Goal: Task Accomplishment & Management: Manage account settings

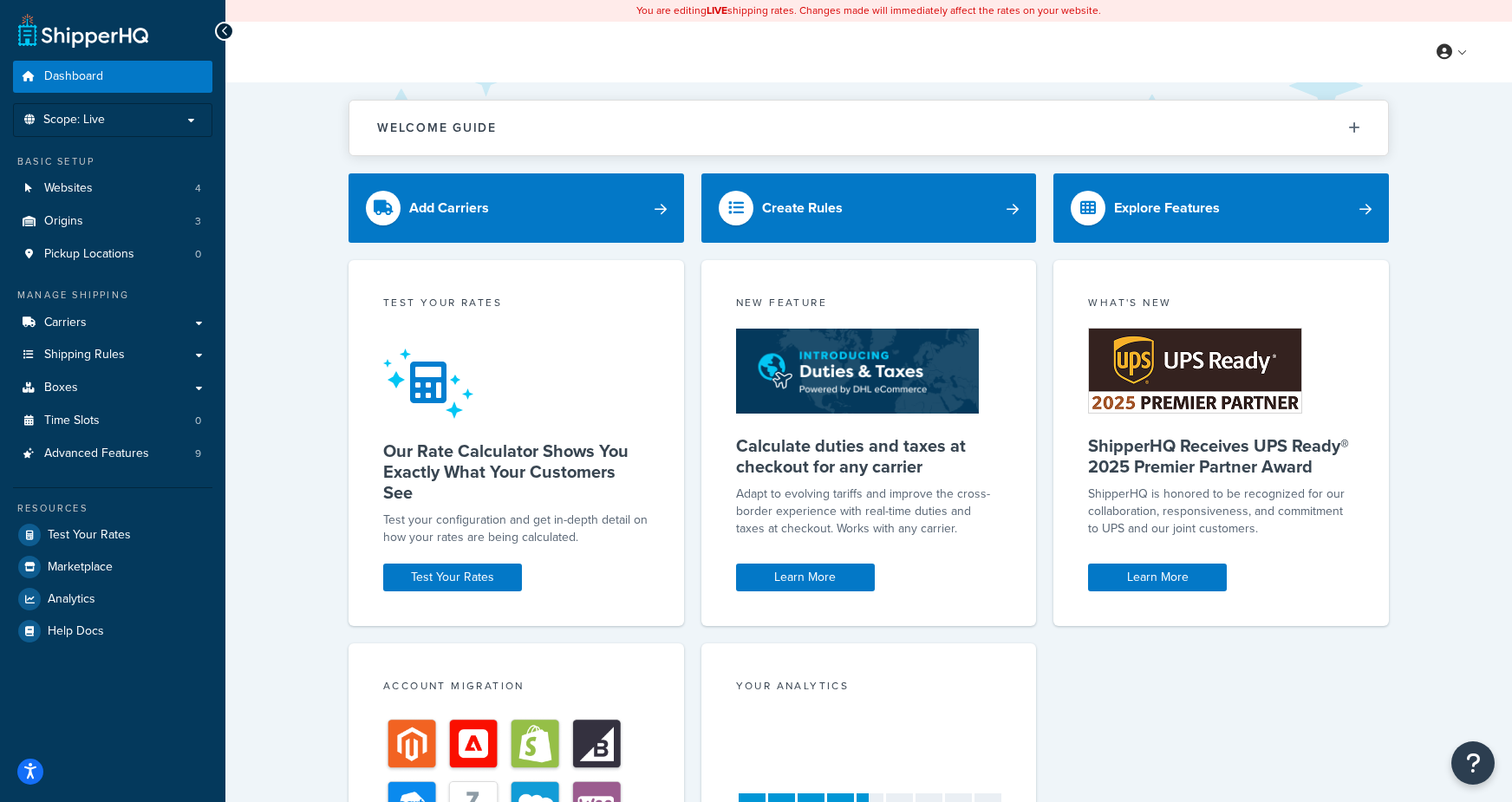
click at [258, 204] on div "Welcome Guide ShipperHQ: An Overview Carrier Setup Shipping Rules Overview Comm…" at bounding box center [868, 588] width 1286 height 1011
click at [89, 356] on span "Shipping Rules" at bounding box center [84, 356] width 81 height 15
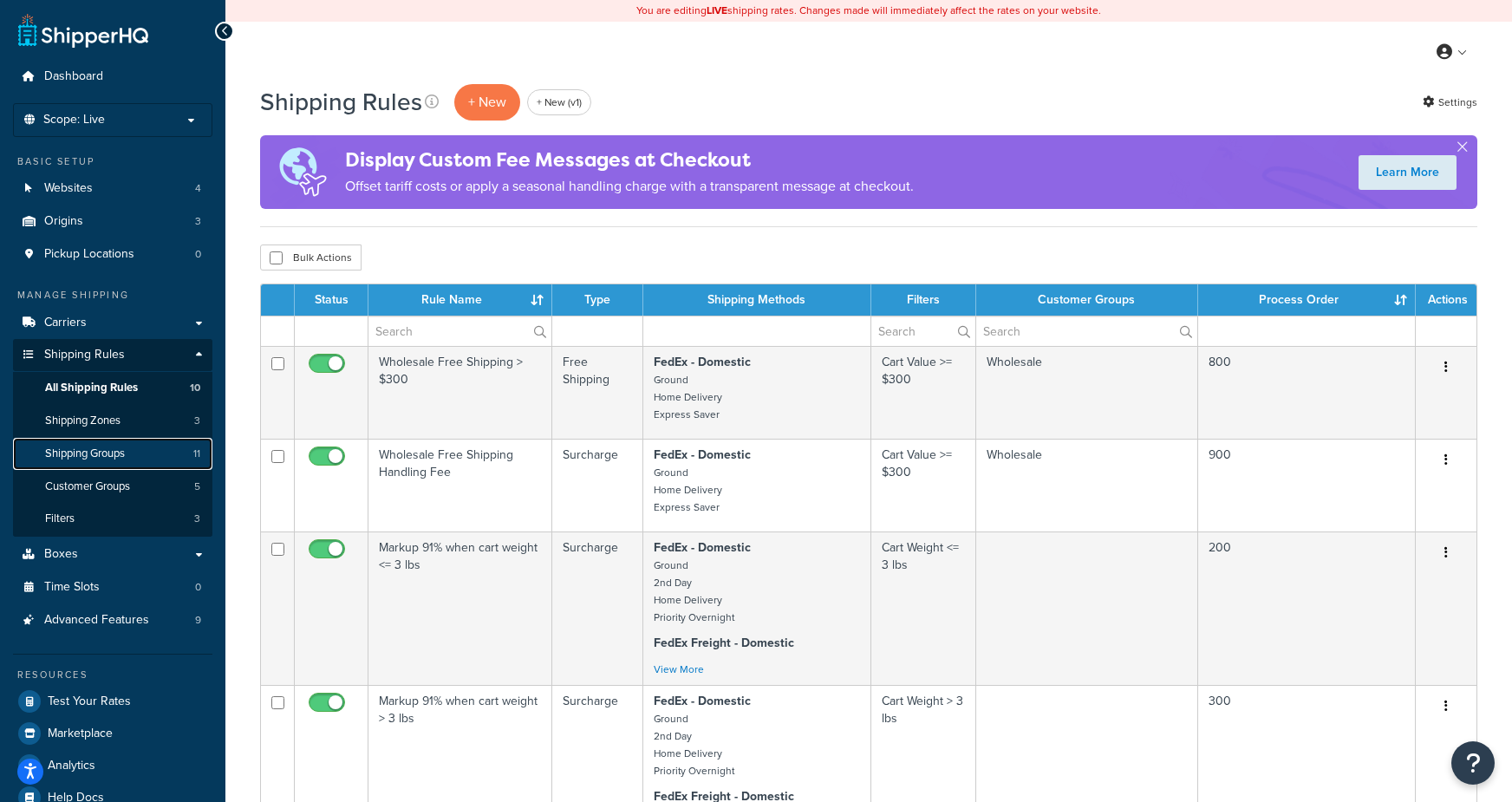
click at [111, 450] on span "Shipping Groups" at bounding box center [84, 454] width 80 height 15
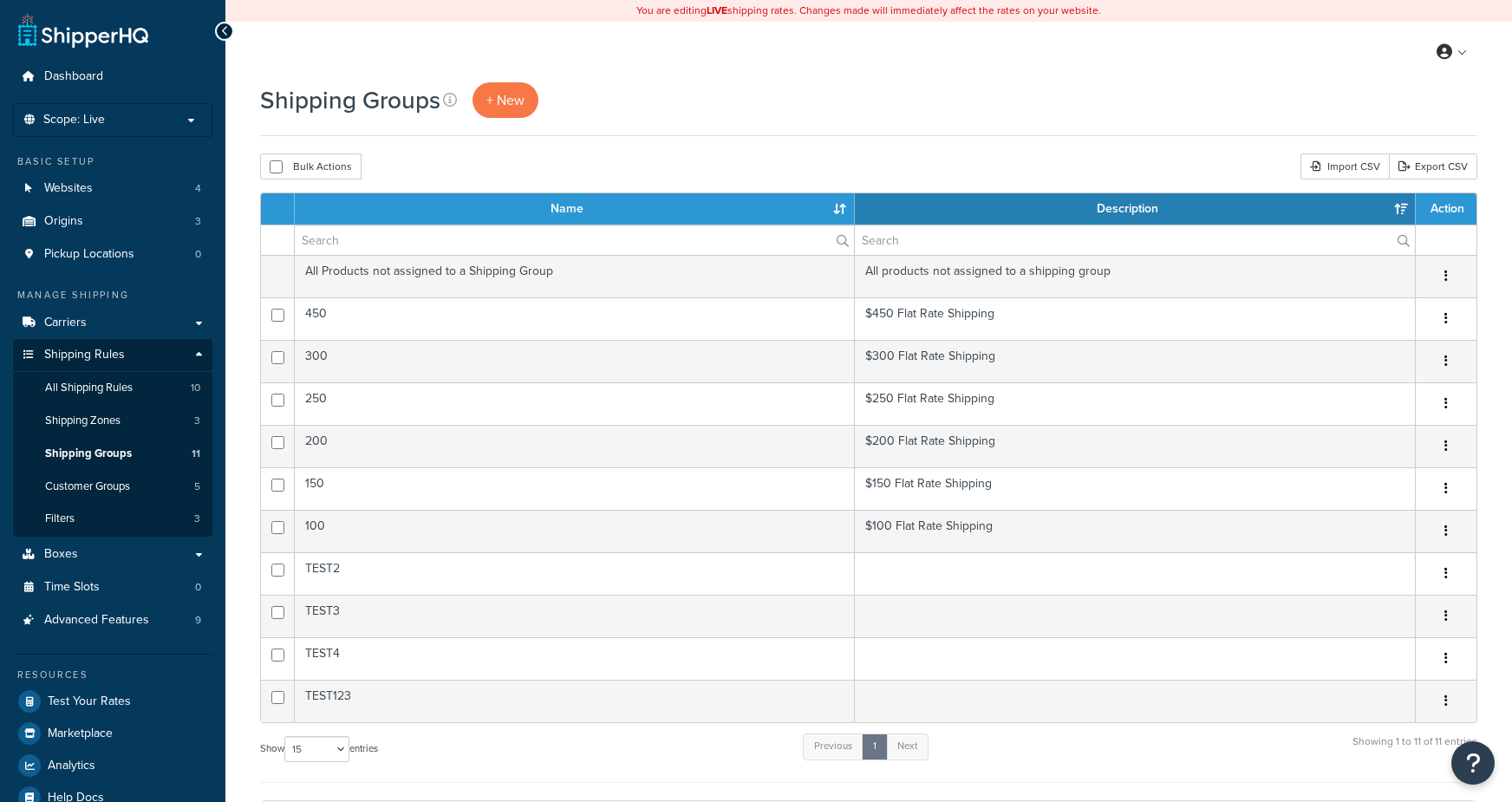
select select "15"
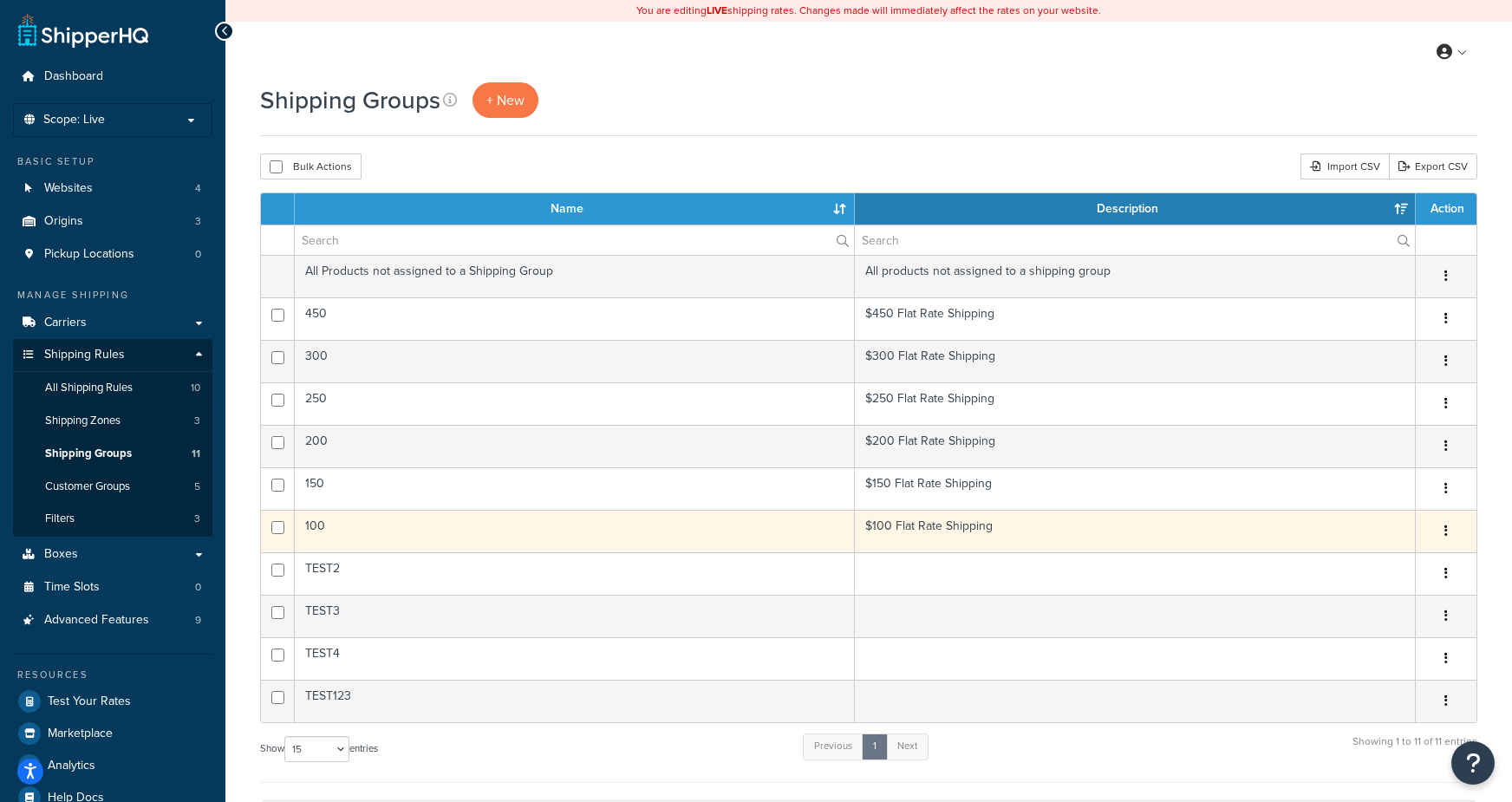
click at [341, 517] on td "100" at bounding box center [574, 530] width 560 height 42
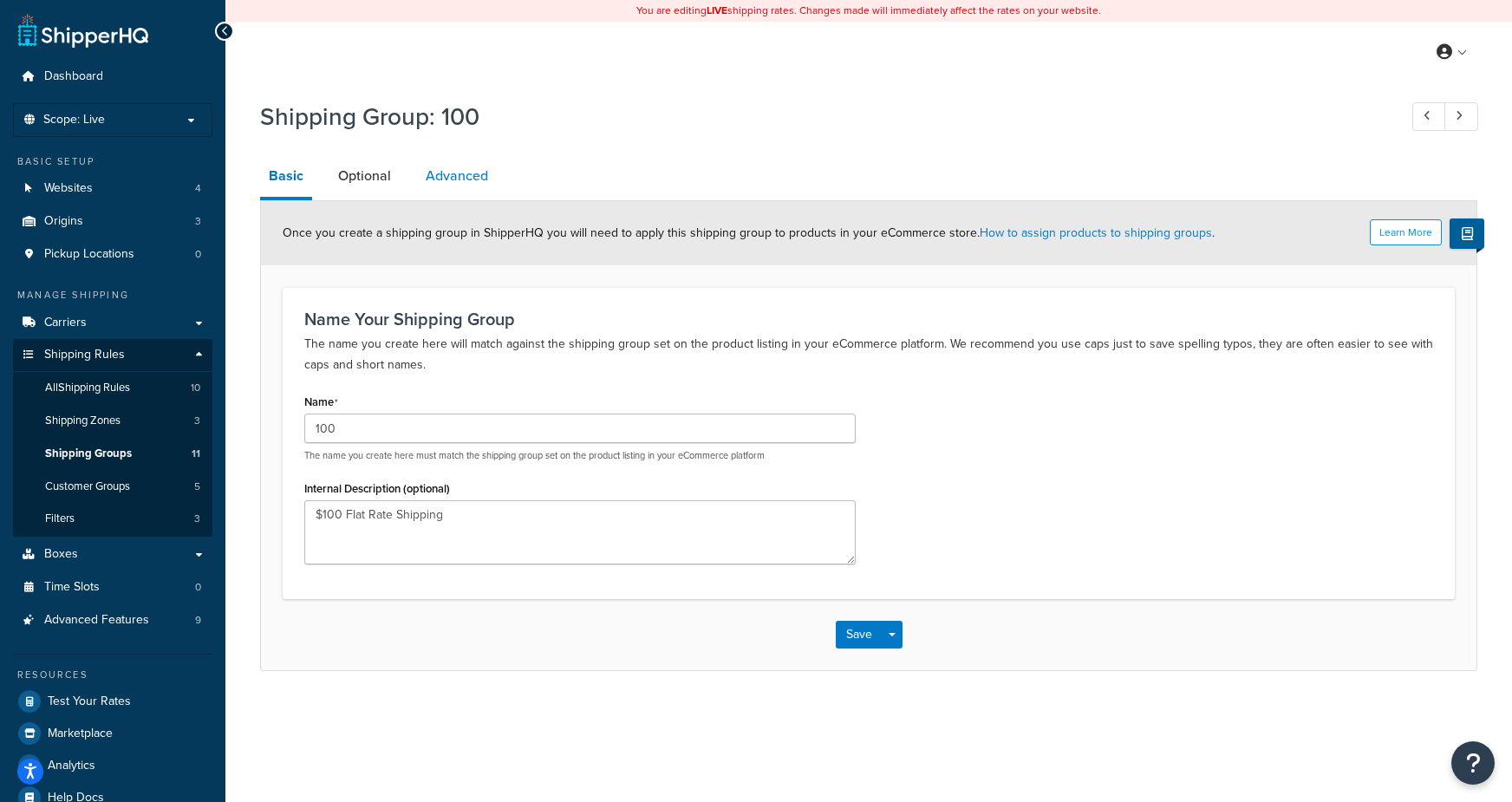
click at [462, 186] on link "Advanced" at bounding box center [456, 175] width 80 height 41
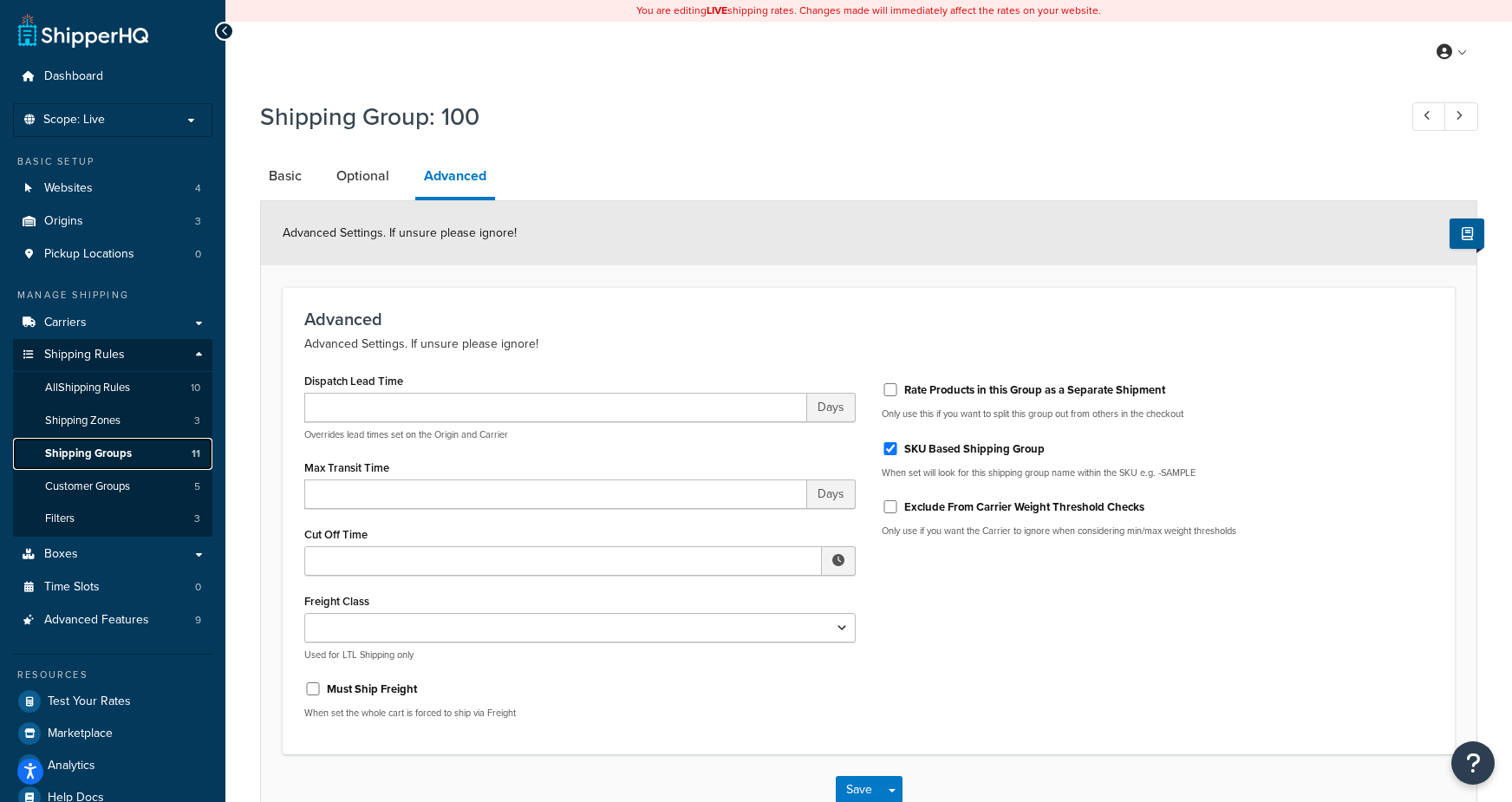
click at [135, 457] on link "Shipping Groups 11" at bounding box center [113, 454] width 200 height 32
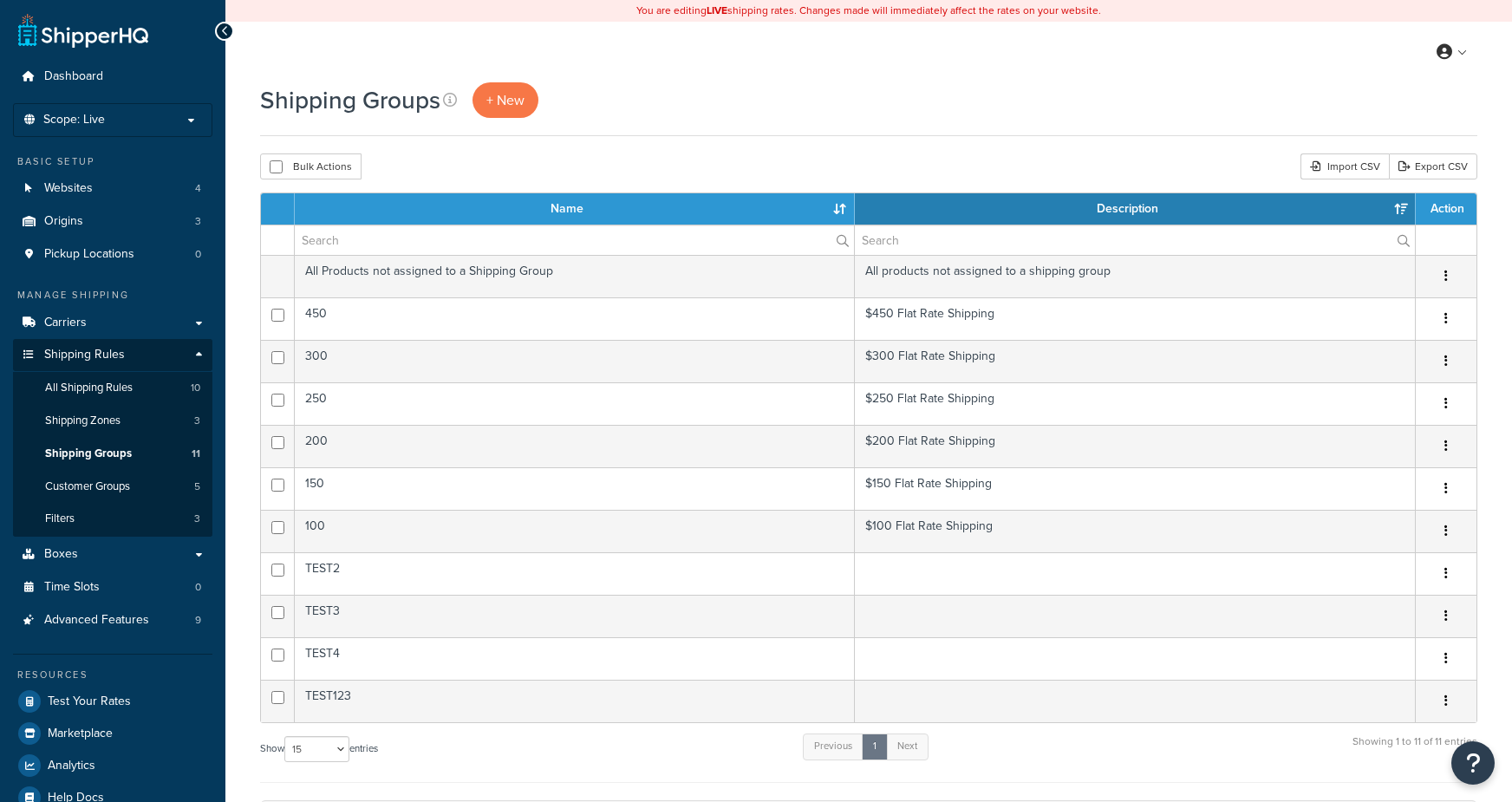
select select "15"
click at [98, 457] on span "Shipping Groups" at bounding box center [88, 454] width 86 height 15
select select "15"
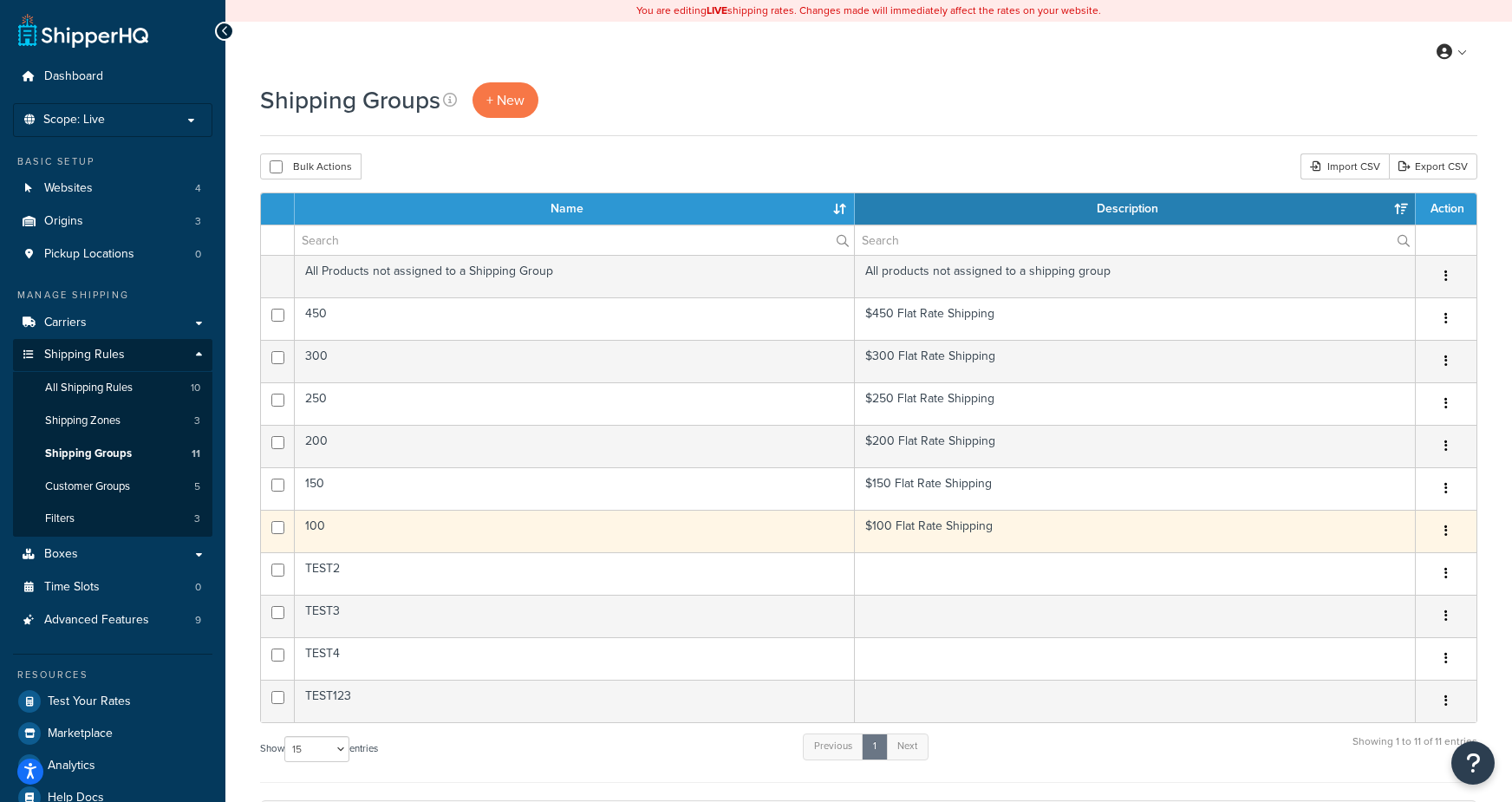
click at [382, 518] on td "100" at bounding box center [574, 530] width 560 height 42
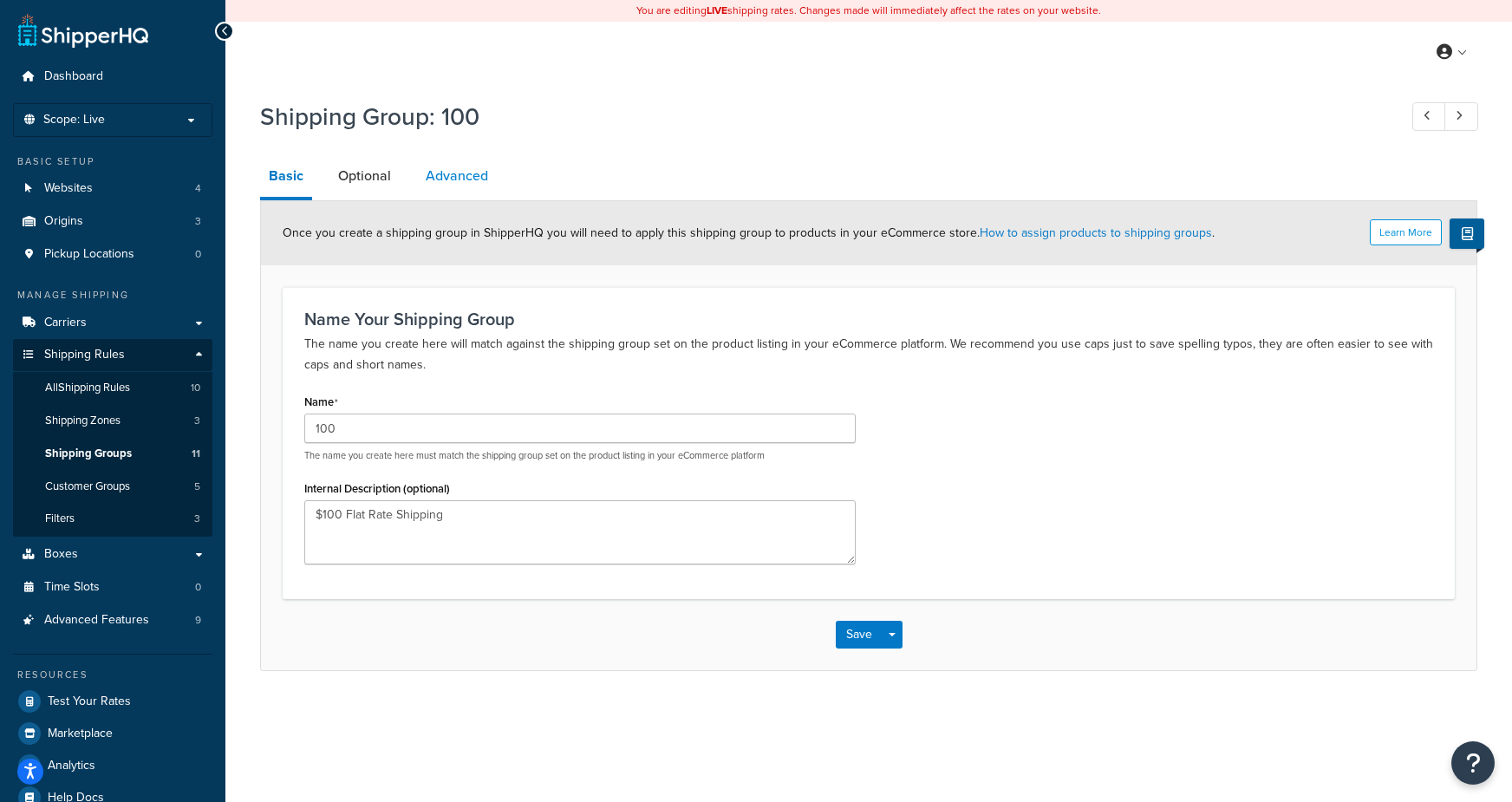
click at [449, 179] on link "Advanced" at bounding box center [456, 175] width 80 height 41
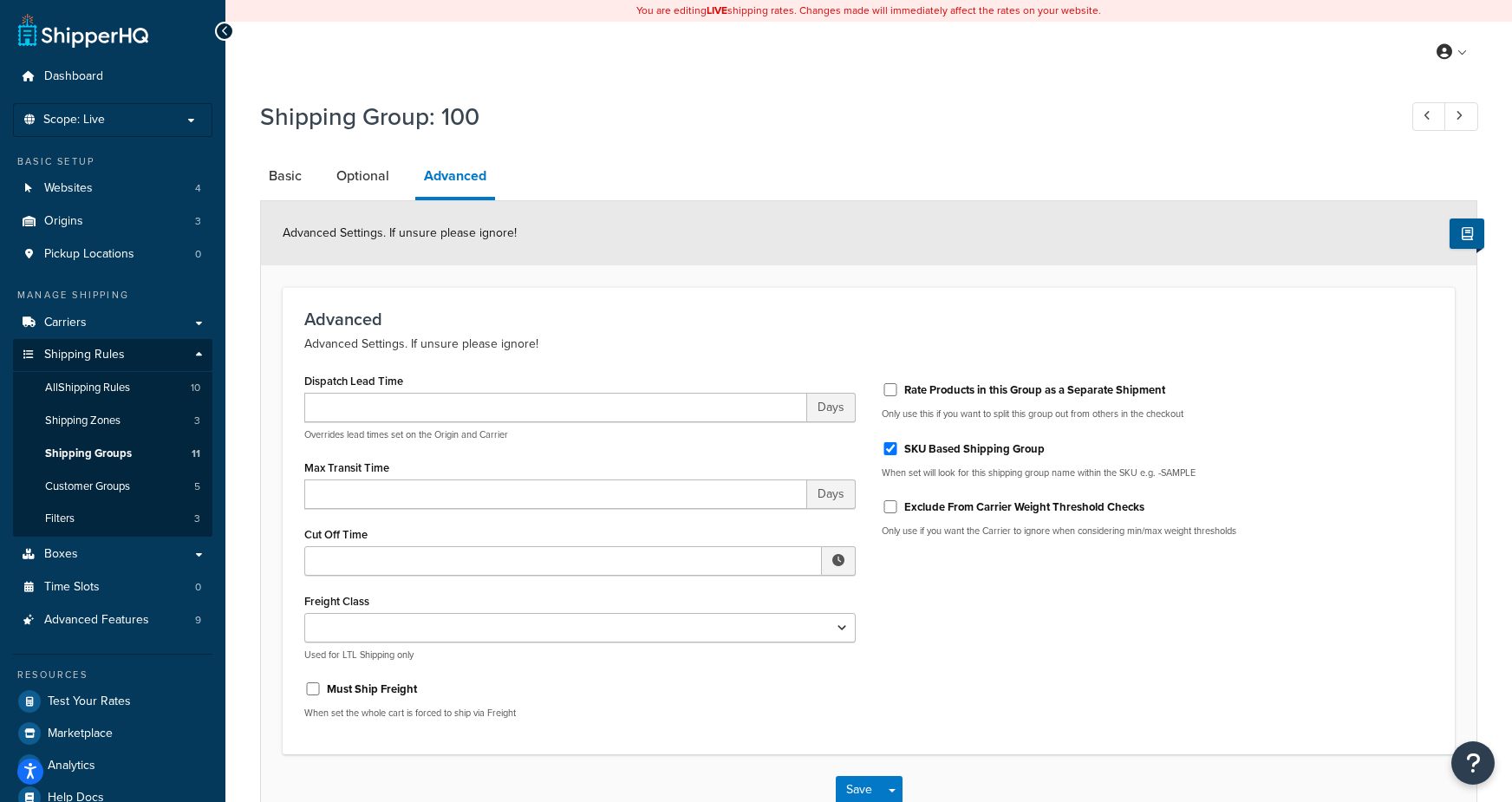
drag, startPoint x: 913, startPoint y: 451, endPoint x: 930, endPoint y: 621, distance: 170.8
click at [912, 451] on label "SKU Based Shipping Group" at bounding box center [975, 448] width 141 height 16
click at [899, 451] on input "SKU Based Shipping Group" at bounding box center [890, 448] width 17 height 13
checkbox input "false"
click at [854, 795] on button "Save" at bounding box center [859, 790] width 47 height 28
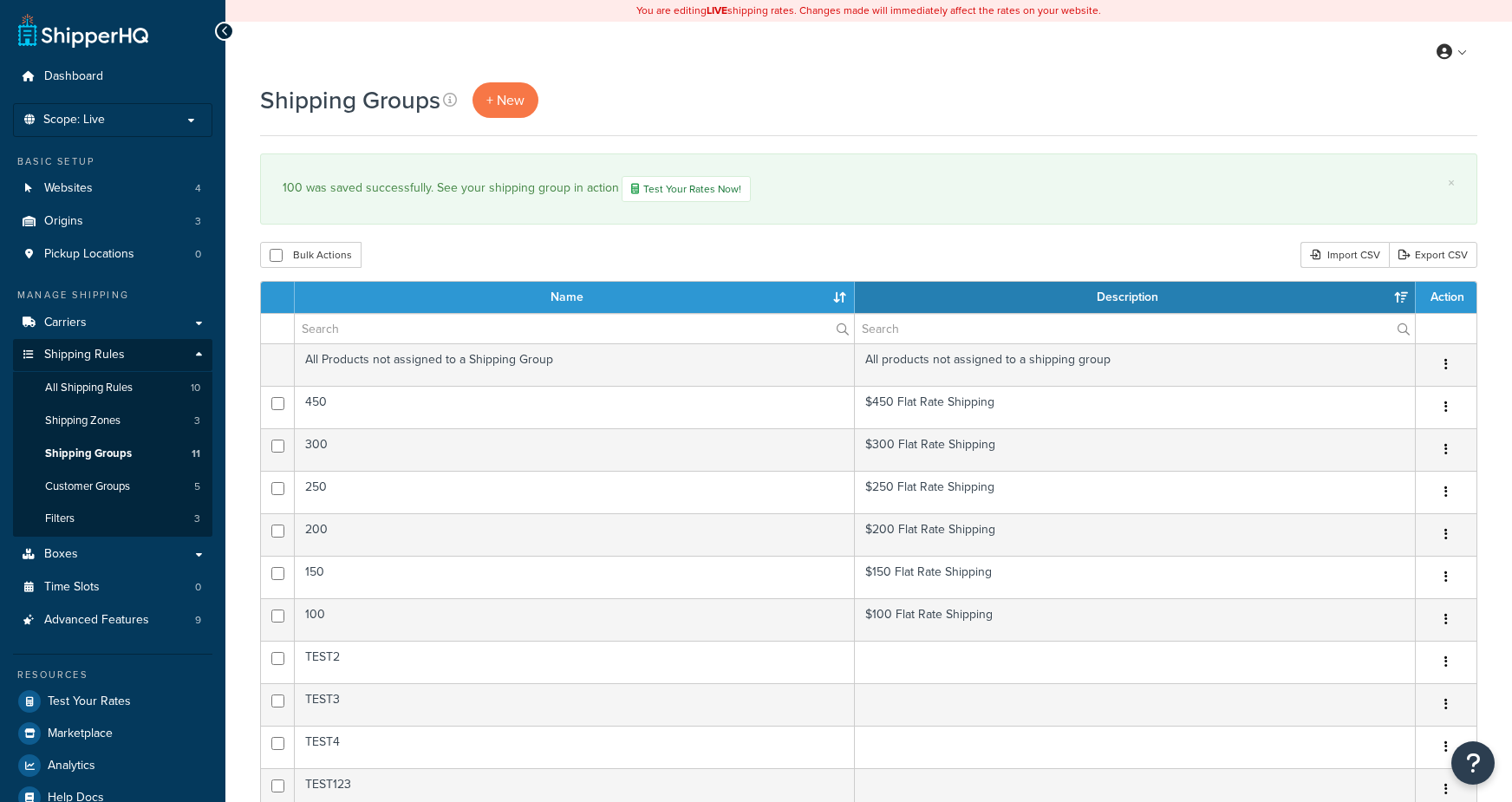
select select "15"
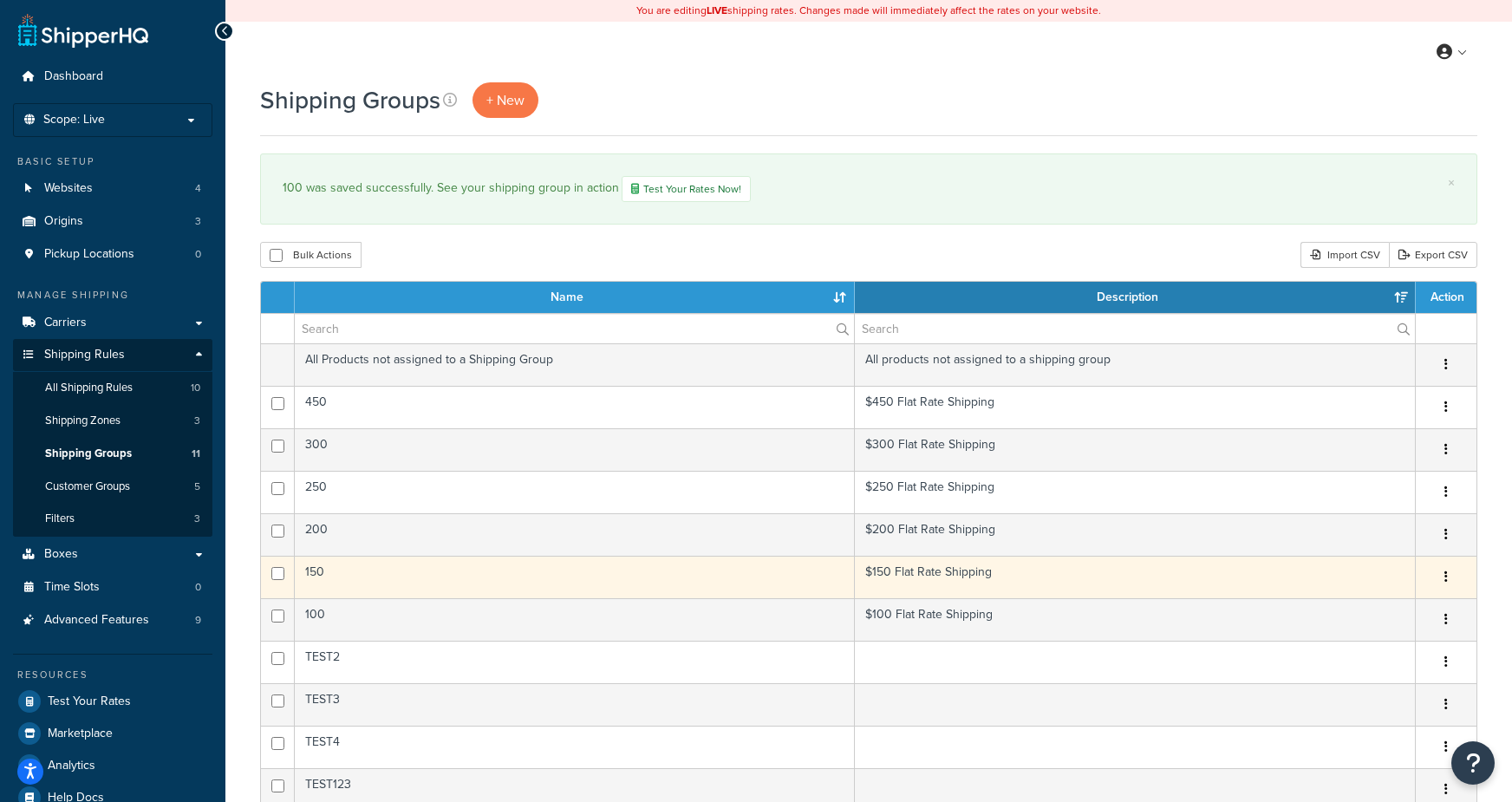
click at [507, 570] on td "150" at bounding box center [574, 576] width 560 height 42
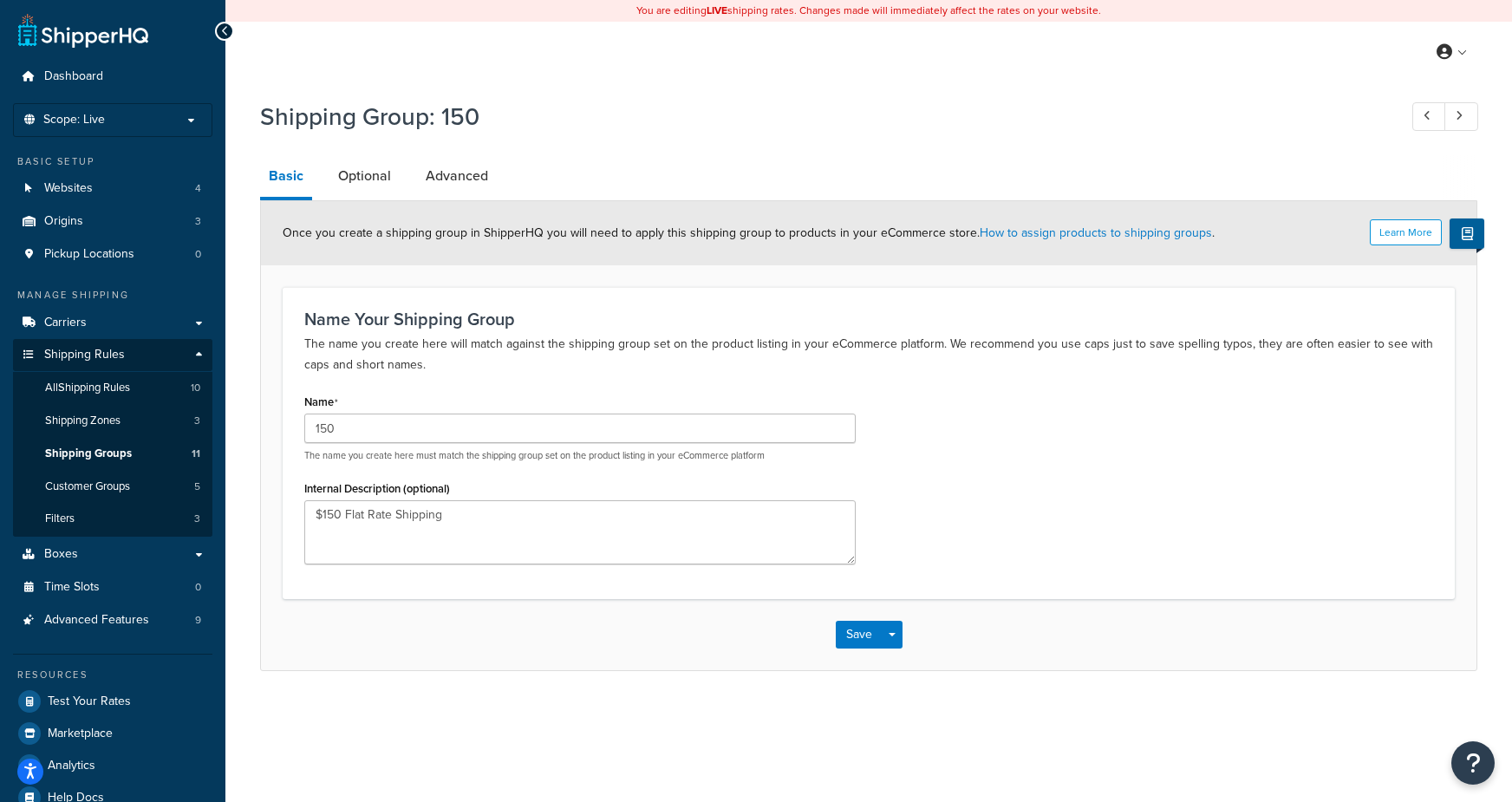
drag, startPoint x: 507, startPoint y: 189, endPoint x: 496, endPoint y: 187, distance: 11.2
click at [506, 189] on li "Advanced" at bounding box center [464, 175] width 97 height 41
click at [470, 181] on link "Advanced" at bounding box center [456, 175] width 80 height 41
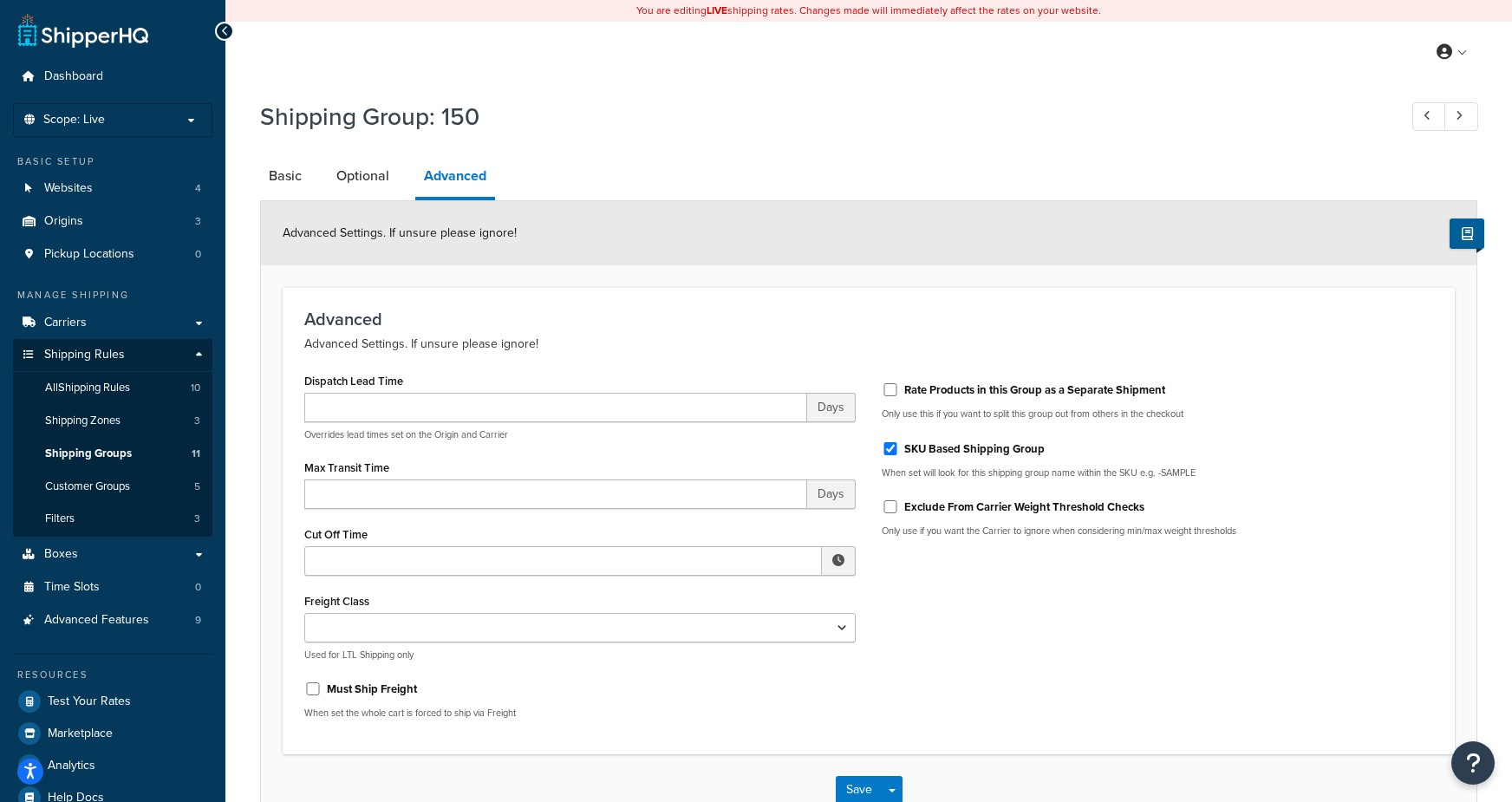
click at [905, 455] on label "SKU Based Shipping Group" at bounding box center [975, 448] width 141 height 16
click at [899, 455] on input "SKU Based Shipping Group" at bounding box center [890, 448] width 17 height 13
checkbox input "false"
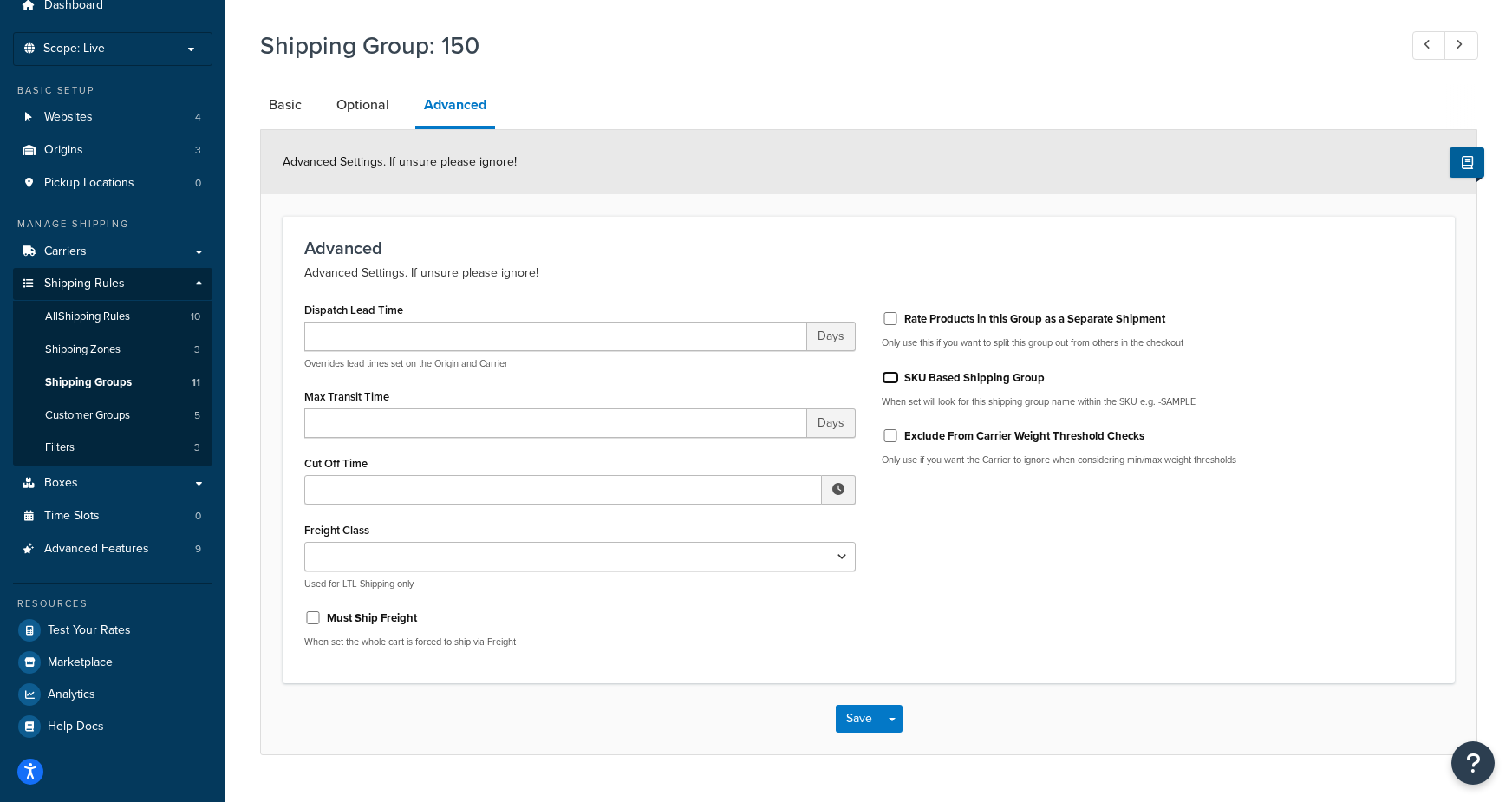
scroll to position [82, 0]
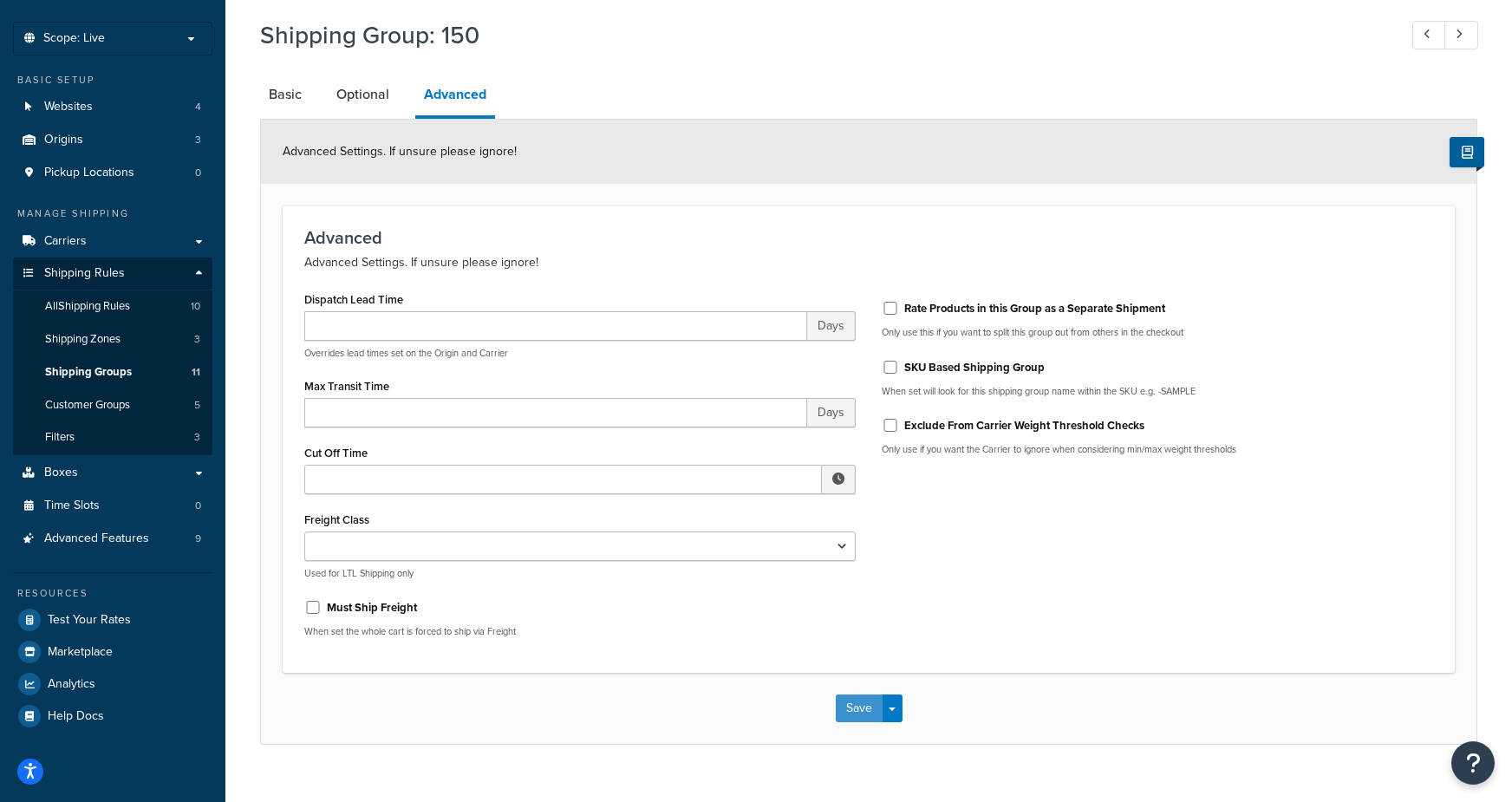
click at [845, 703] on button "Save" at bounding box center [859, 708] width 47 height 28
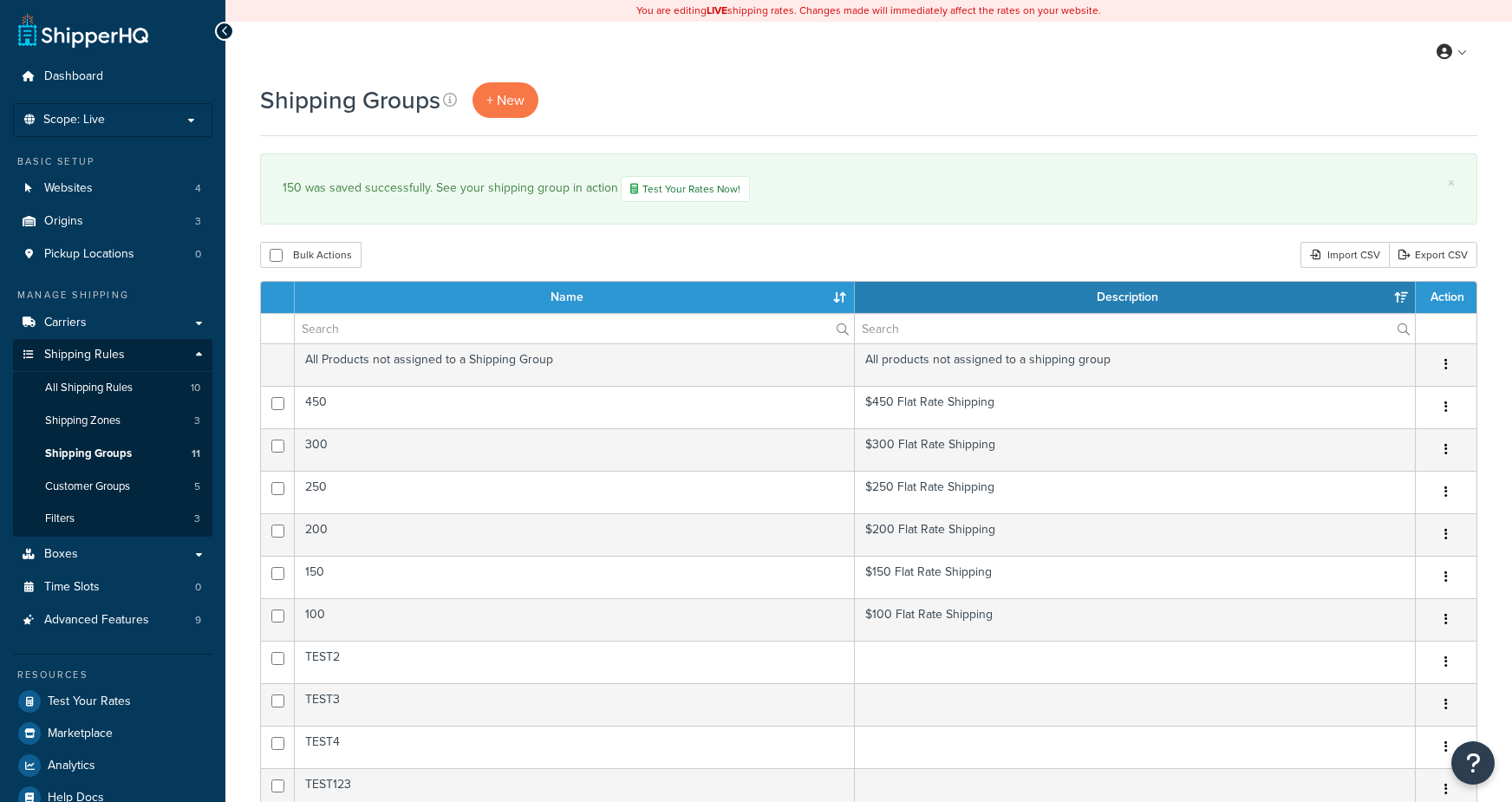
select select "15"
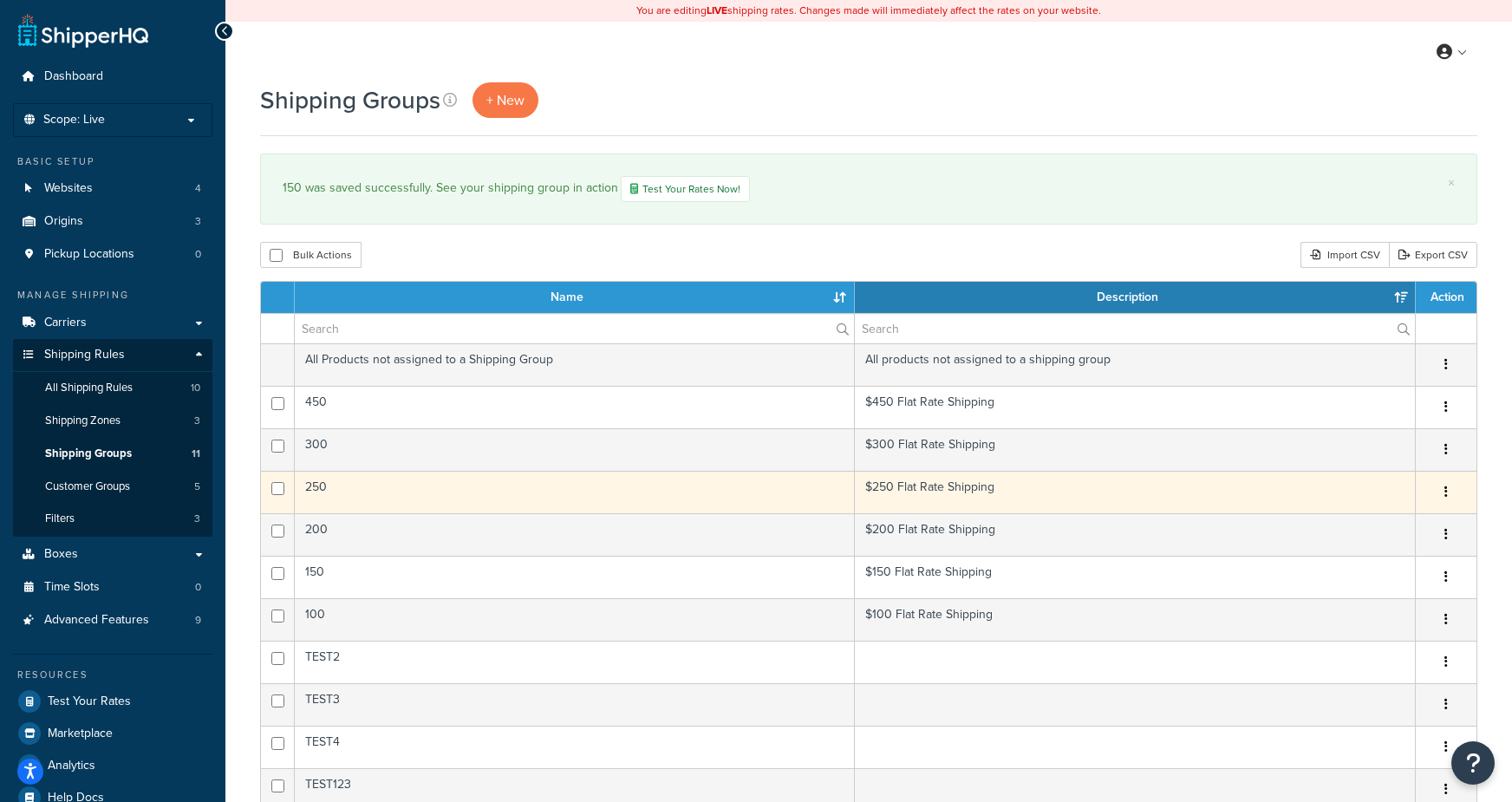
click at [788, 491] on td "250" at bounding box center [574, 492] width 560 height 42
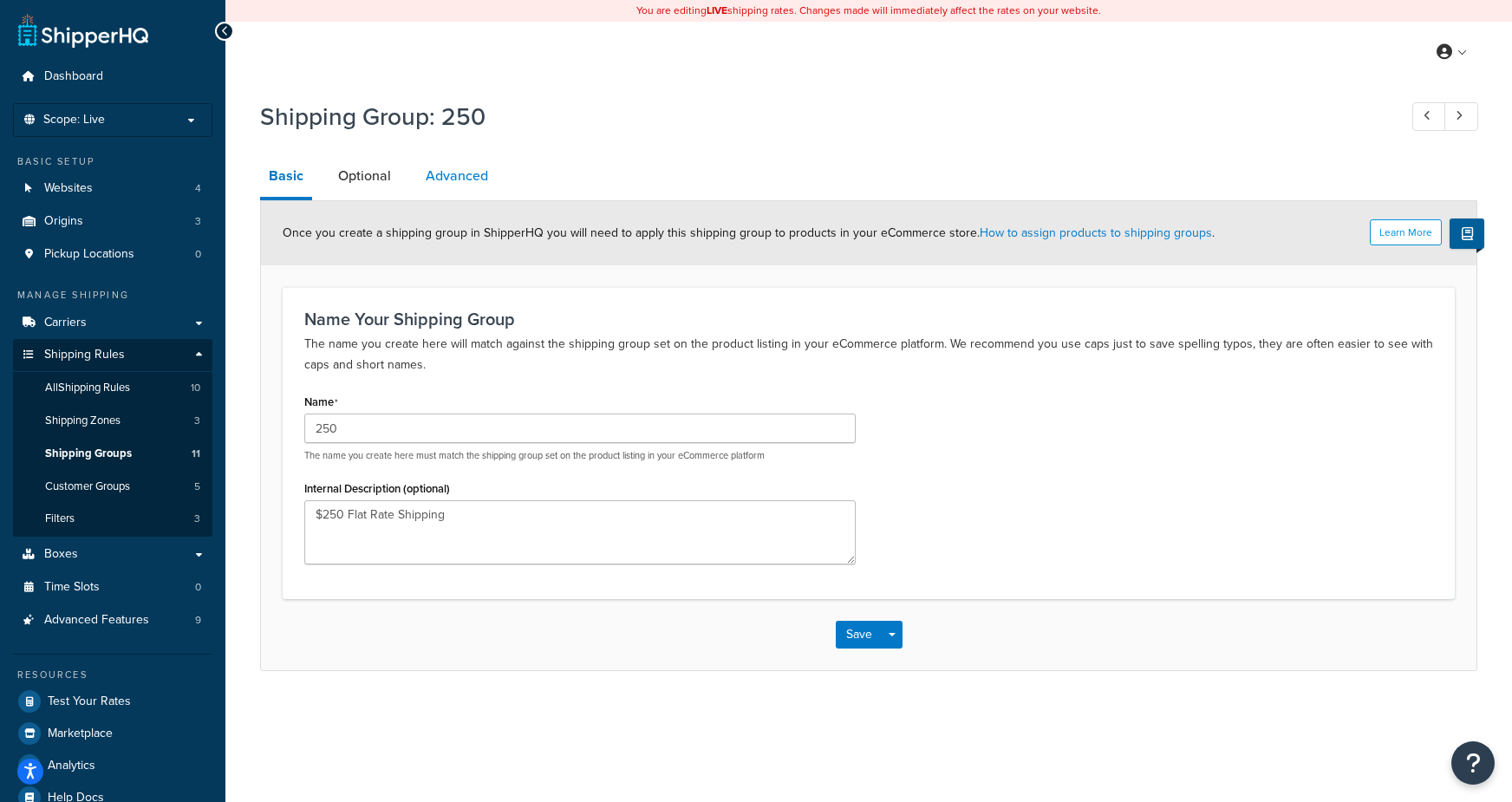
click at [469, 188] on link "Advanced" at bounding box center [456, 175] width 80 height 41
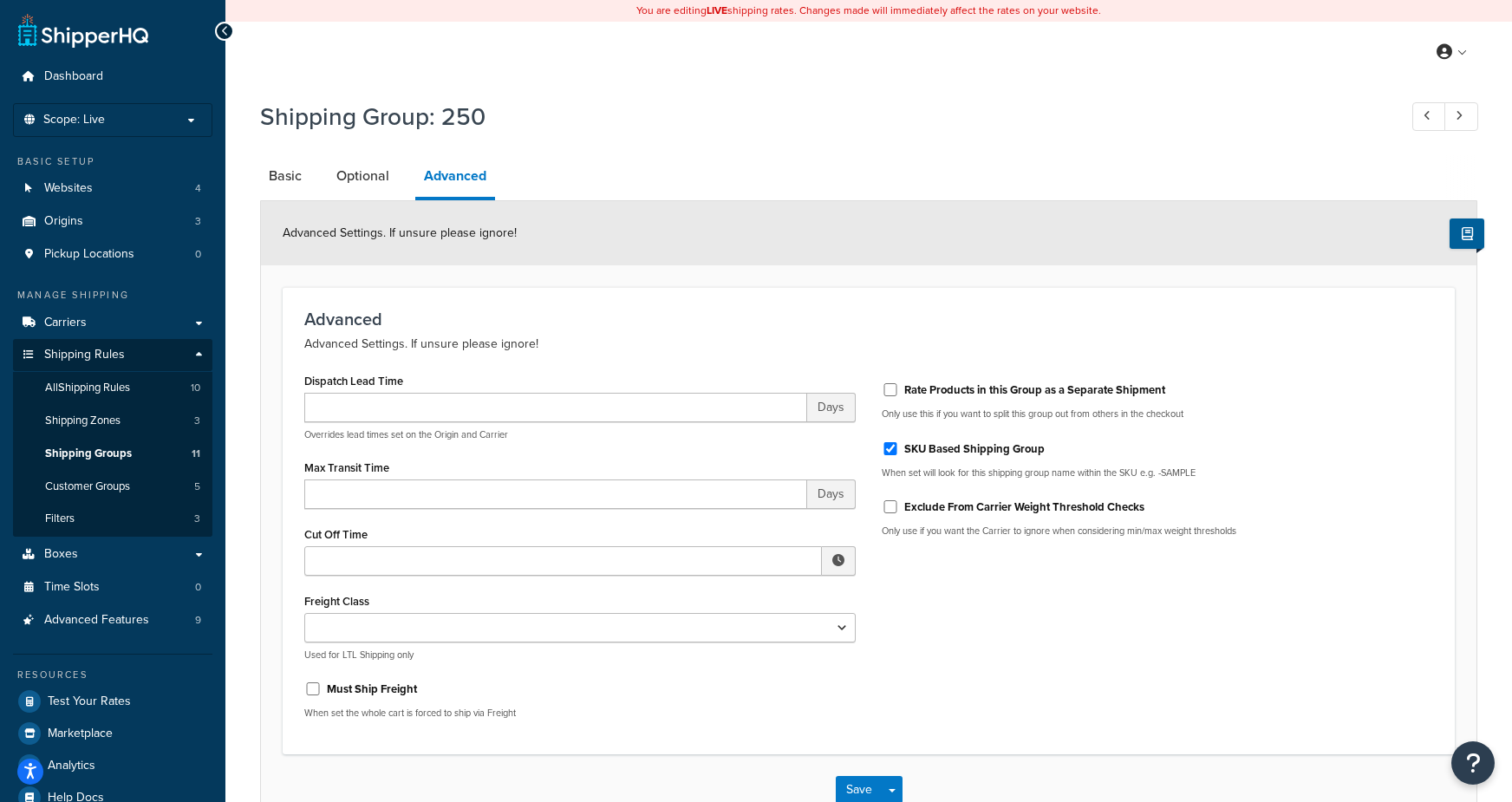
click at [909, 457] on div "SKU Based Shipping Group" at bounding box center [1157, 447] width 552 height 26
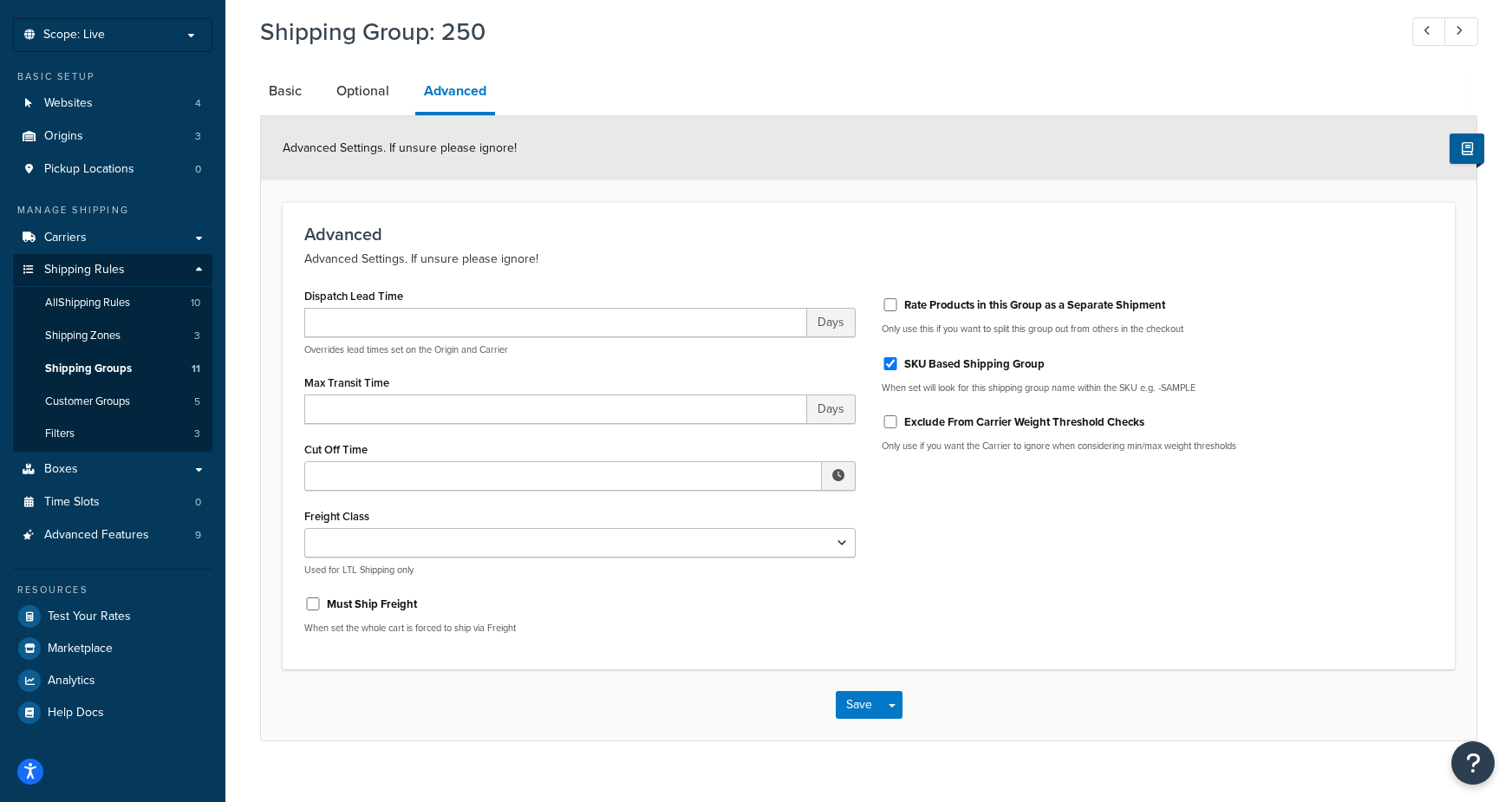
click at [930, 364] on label "SKU Based Shipping Group" at bounding box center [975, 364] width 141 height 16
click at [890, 357] on input "SKU Based Shipping Group" at bounding box center [890, 364] width 17 height 13
checkbox input "false"
click at [858, 704] on button "Save" at bounding box center [859, 704] width 47 height 28
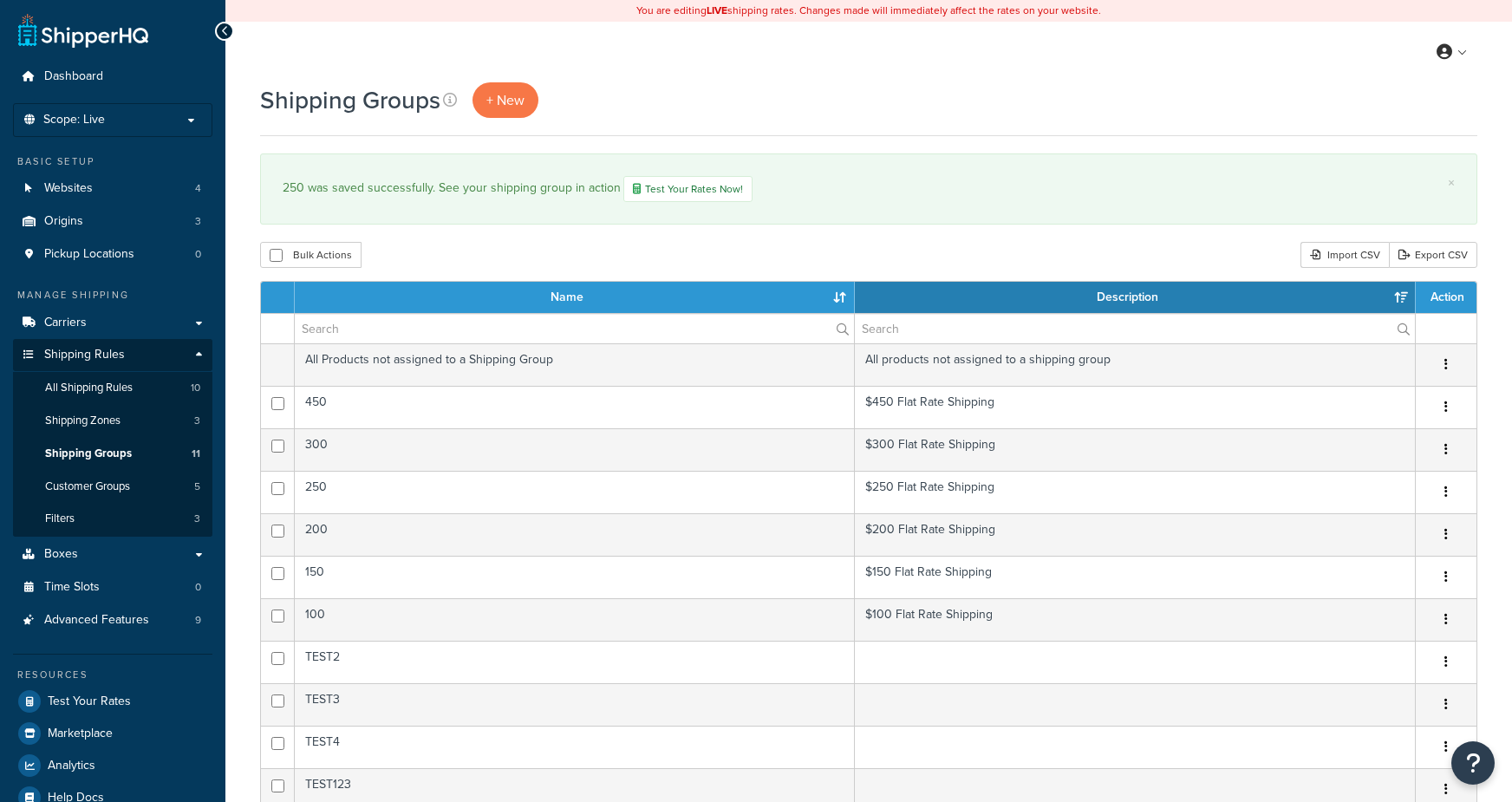
select select "15"
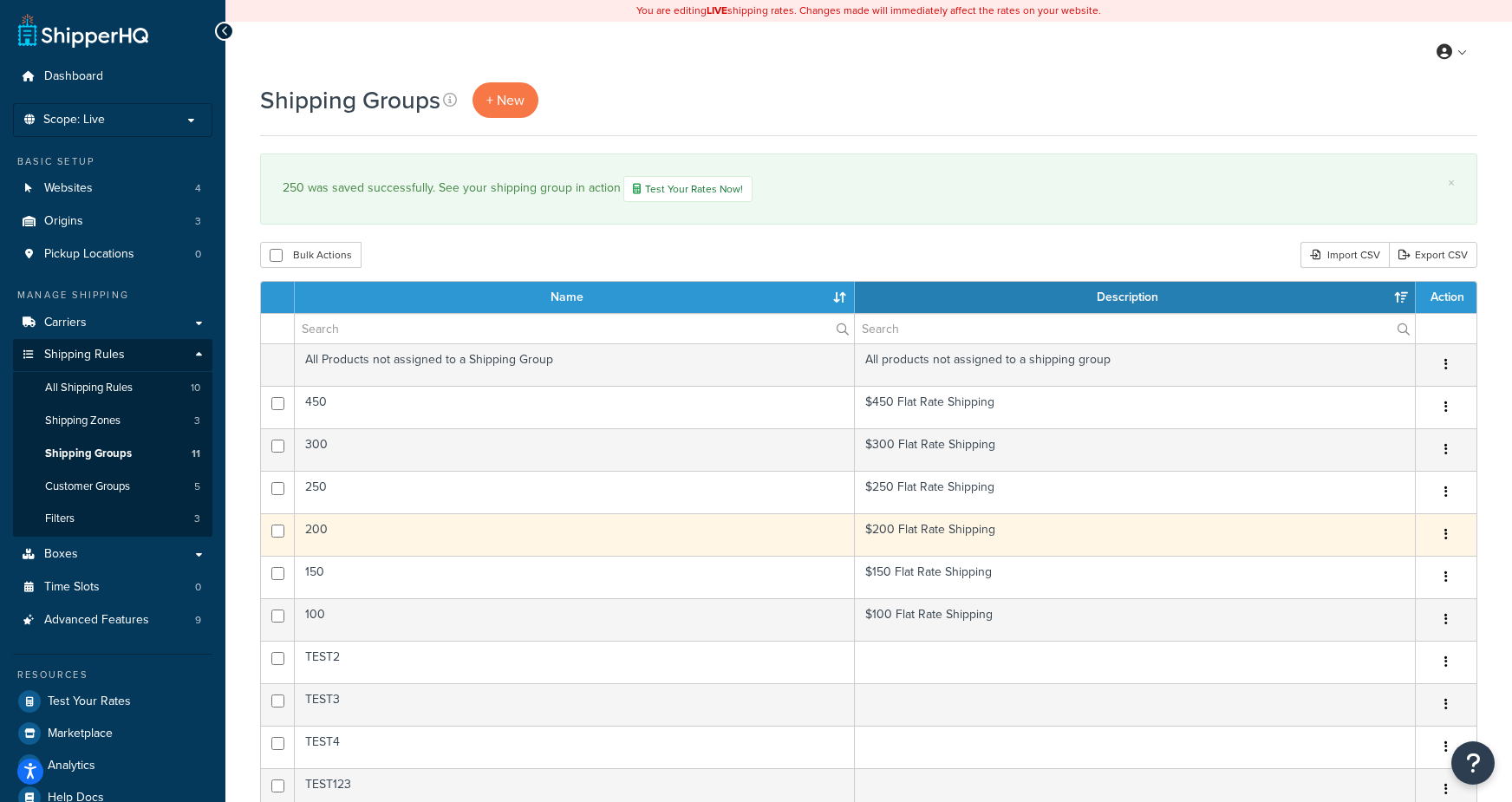
click at [400, 525] on td "200" at bounding box center [574, 534] width 560 height 42
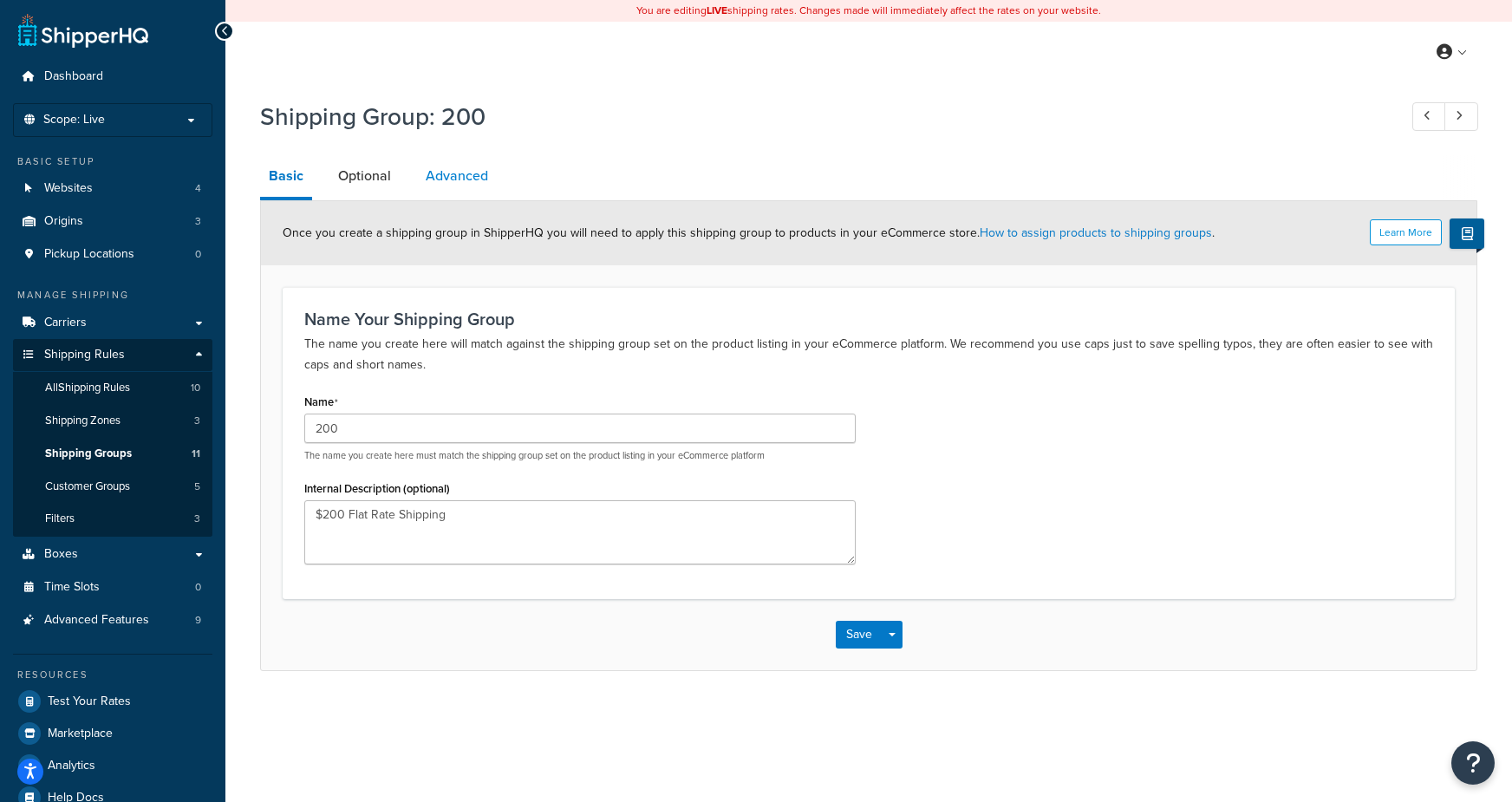
click at [435, 174] on link "Advanced" at bounding box center [456, 175] width 80 height 41
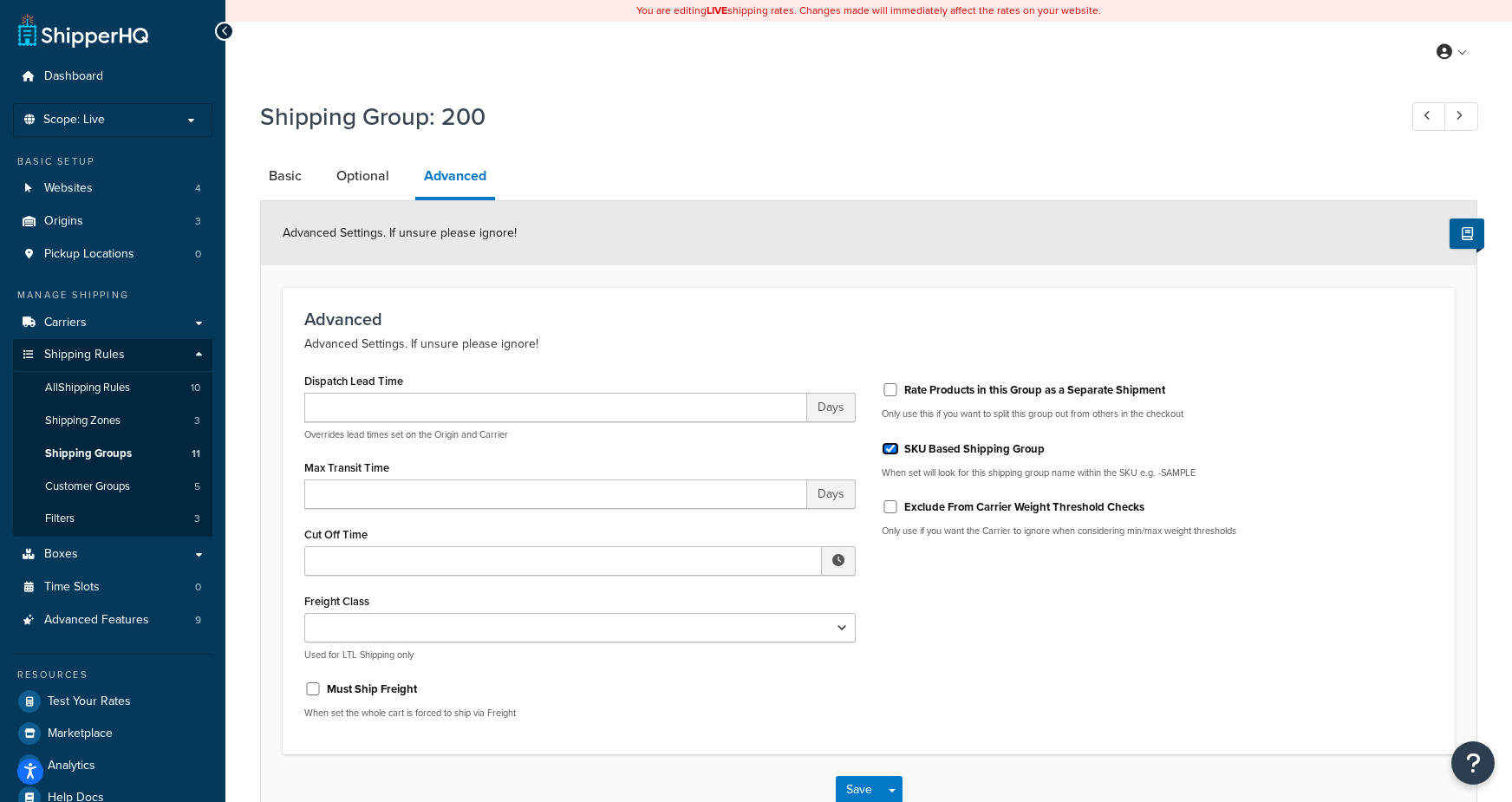
click at [888, 448] on input "SKU Based Shipping Group" at bounding box center [890, 448] width 17 height 13
checkbox input "false"
click at [854, 782] on button "Save" at bounding box center [859, 790] width 47 height 28
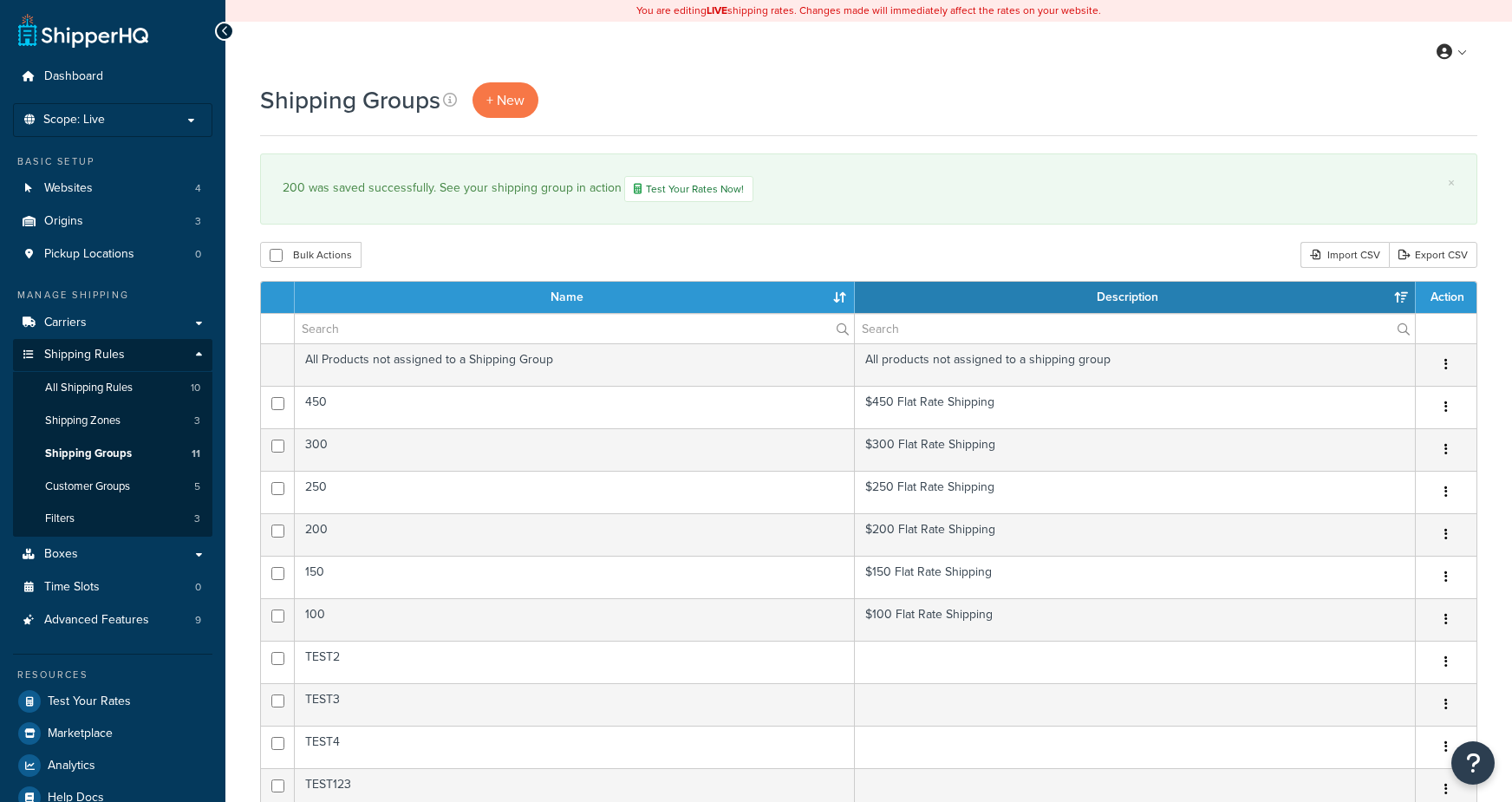
select select "15"
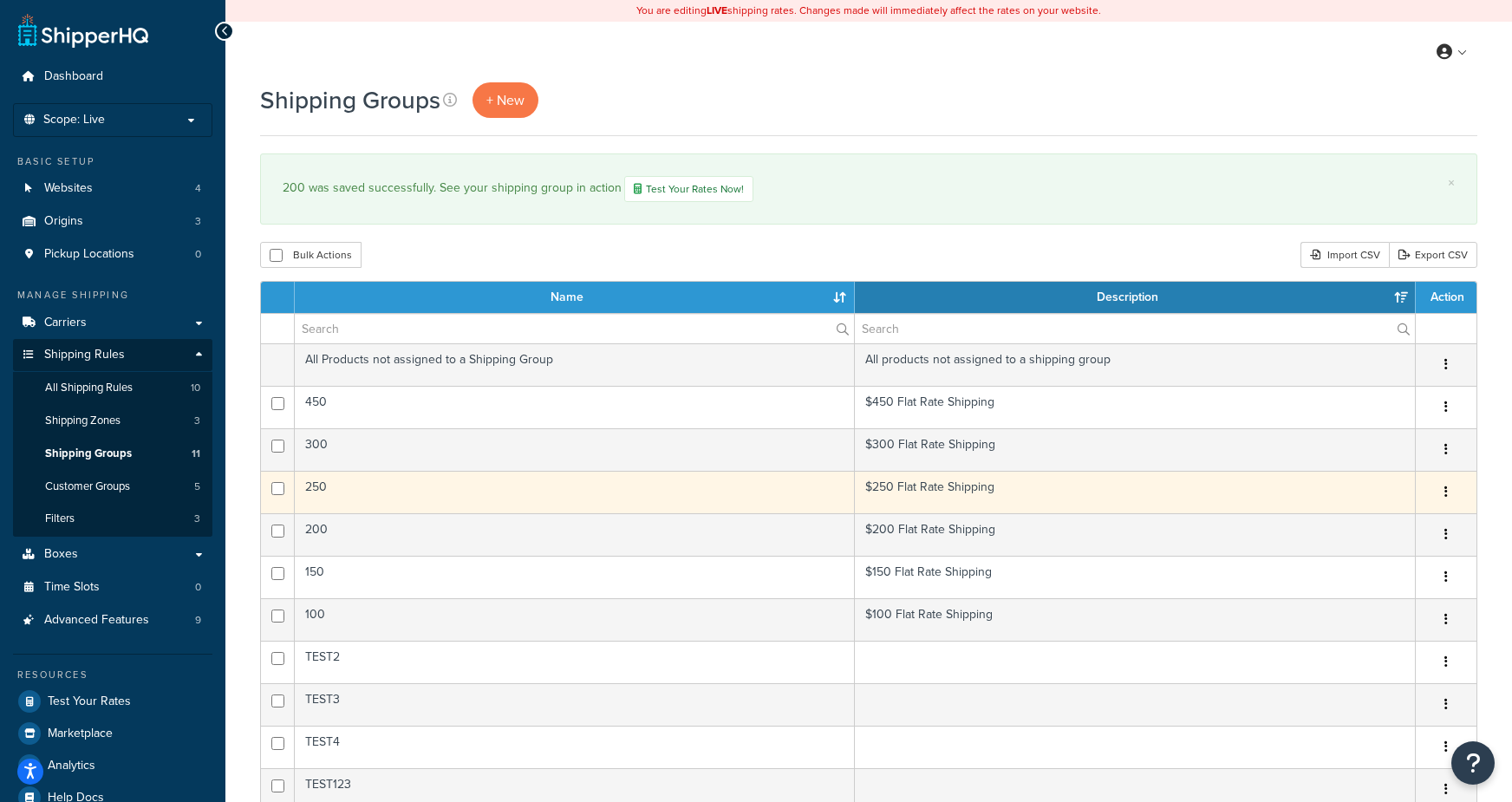
click at [371, 488] on td "250" at bounding box center [574, 492] width 560 height 42
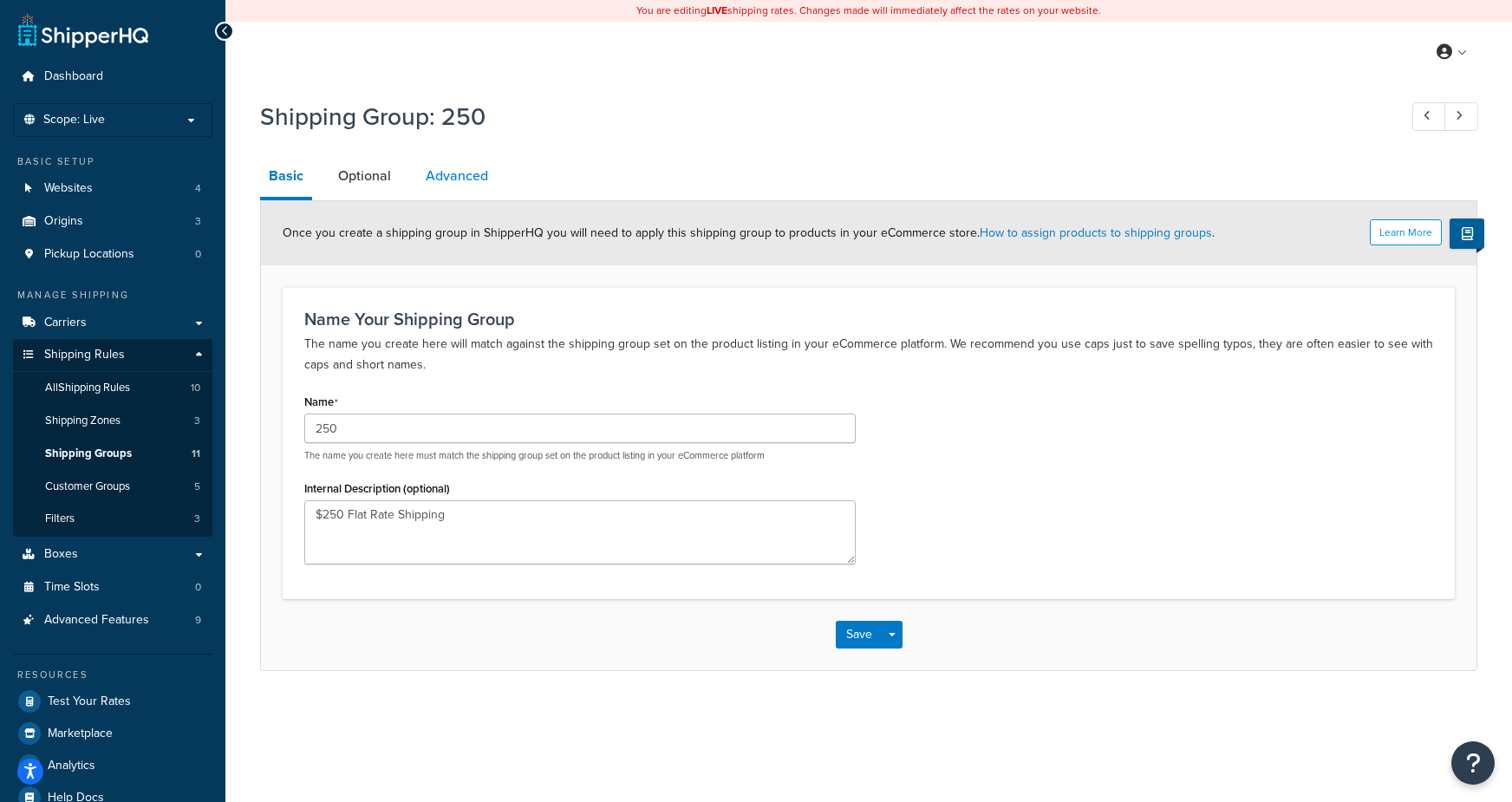
click at [443, 176] on link "Advanced" at bounding box center [456, 175] width 80 height 41
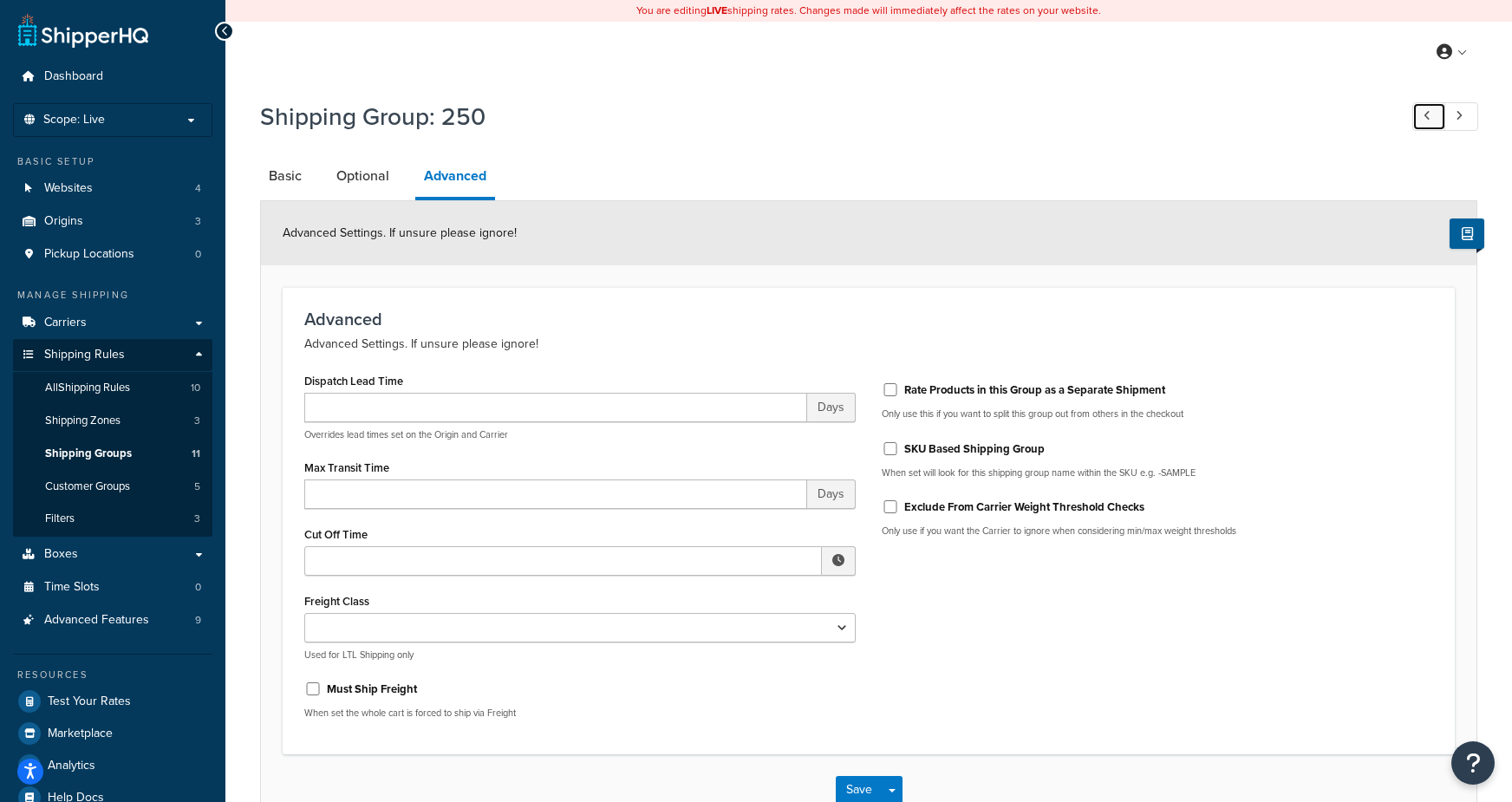
click at [1429, 120] on icon at bounding box center [1426, 115] width 7 height 11
click at [1027, 446] on label "SKU Based Shipping Group" at bounding box center [975, 448] width 141 height 16
click at [899, 446] on input "SKU Based Shipping Group" at bounding box center [890, 448] width 17 height 13
checkbox input "false"
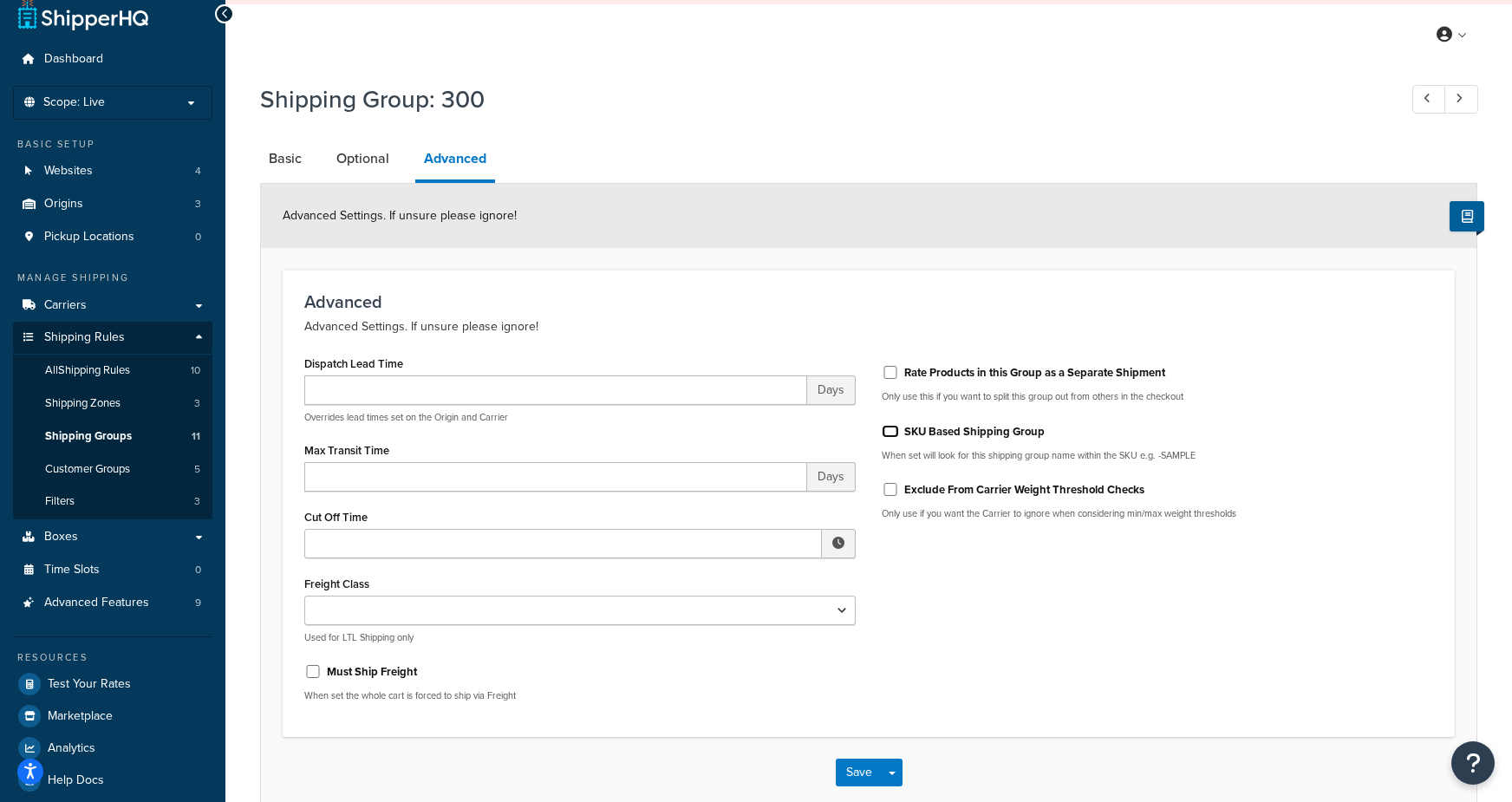
scroll to position [22, 0]
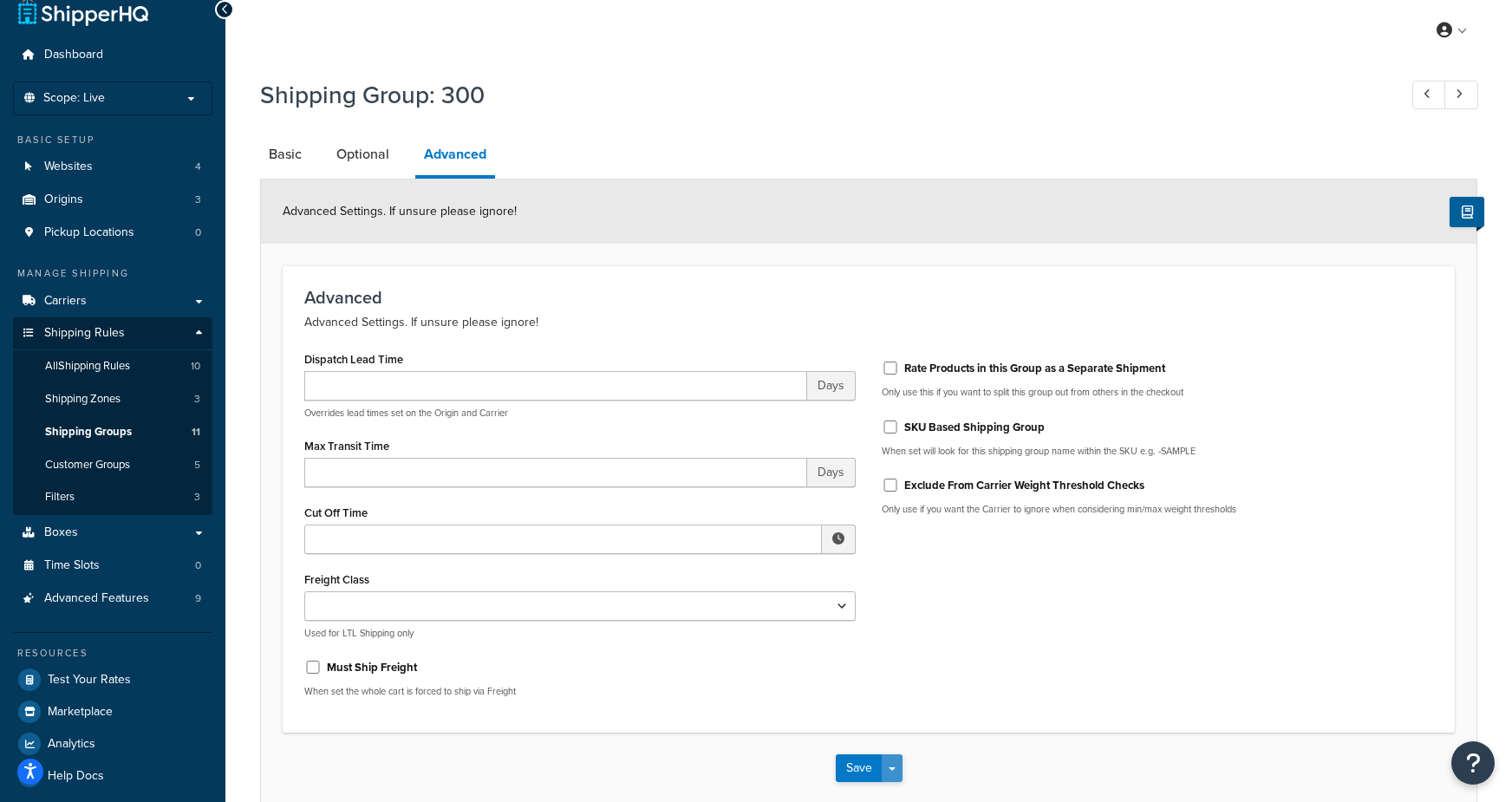
click at [900, 766] on button "Save Dropdown" at bounding box center [892, 768] width 21 height 28
click at [897, 790] on button "Save and Edit" at bounding box center [919, 799] width 167 height 37
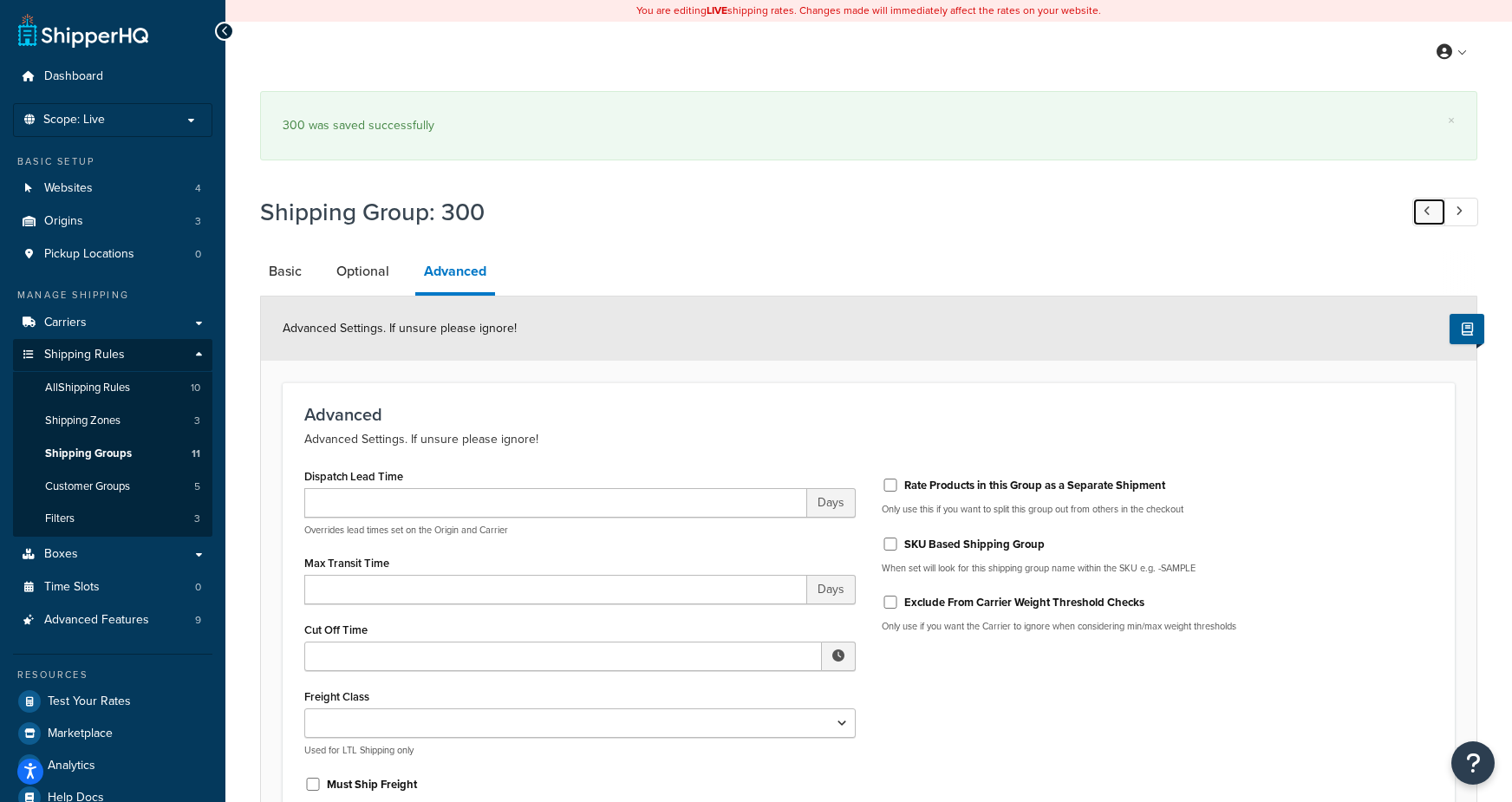
click at [1427, 212] on icon at bounding box center [1426, 211] width 7 height 11
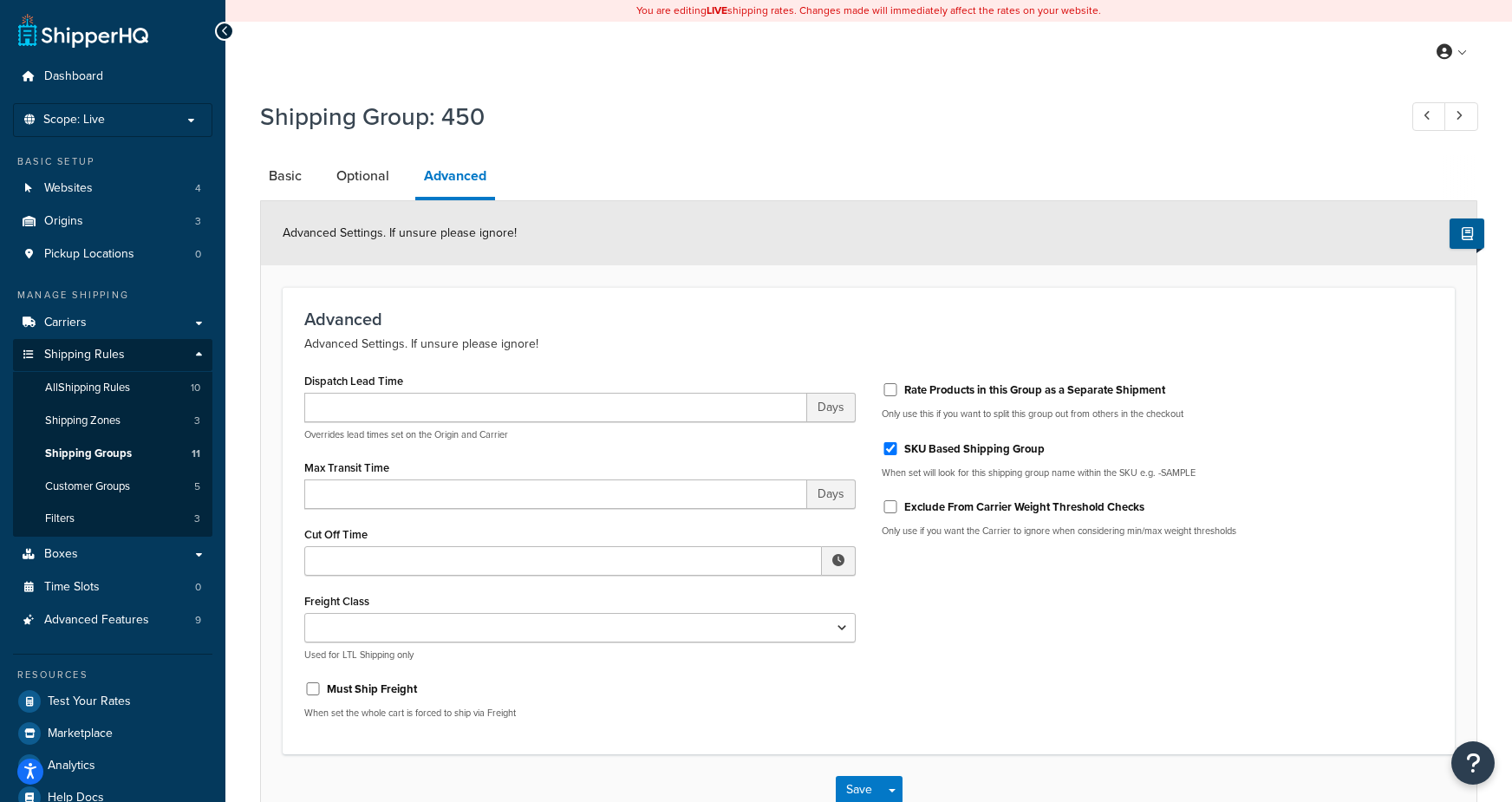
click at [1016, 542] on div "Rate Products in this Group as a Separate Shipment Only use this if you want to…" at bounding box center [1157, 460] width 577 height 182
click at [995, 448] on label "SKU Based Shipping Group" at bounding box center [975, 448] width 141 height 16
click at [899, 448] on input "SKU Based Shipping Group" at bounding box center [890, 448] width 17 height 13
checkbox input "false"
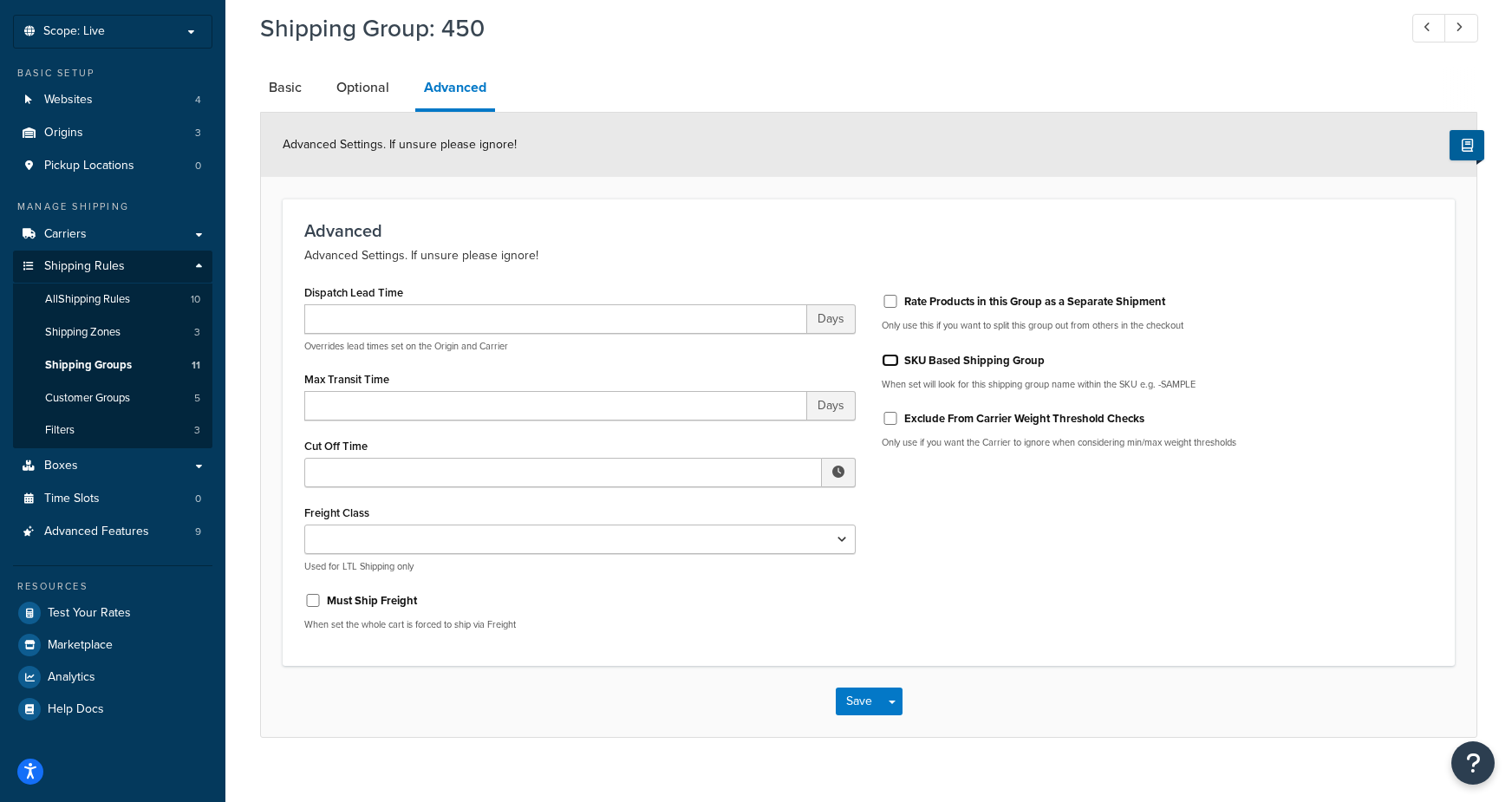
scroll to position [110, 0]
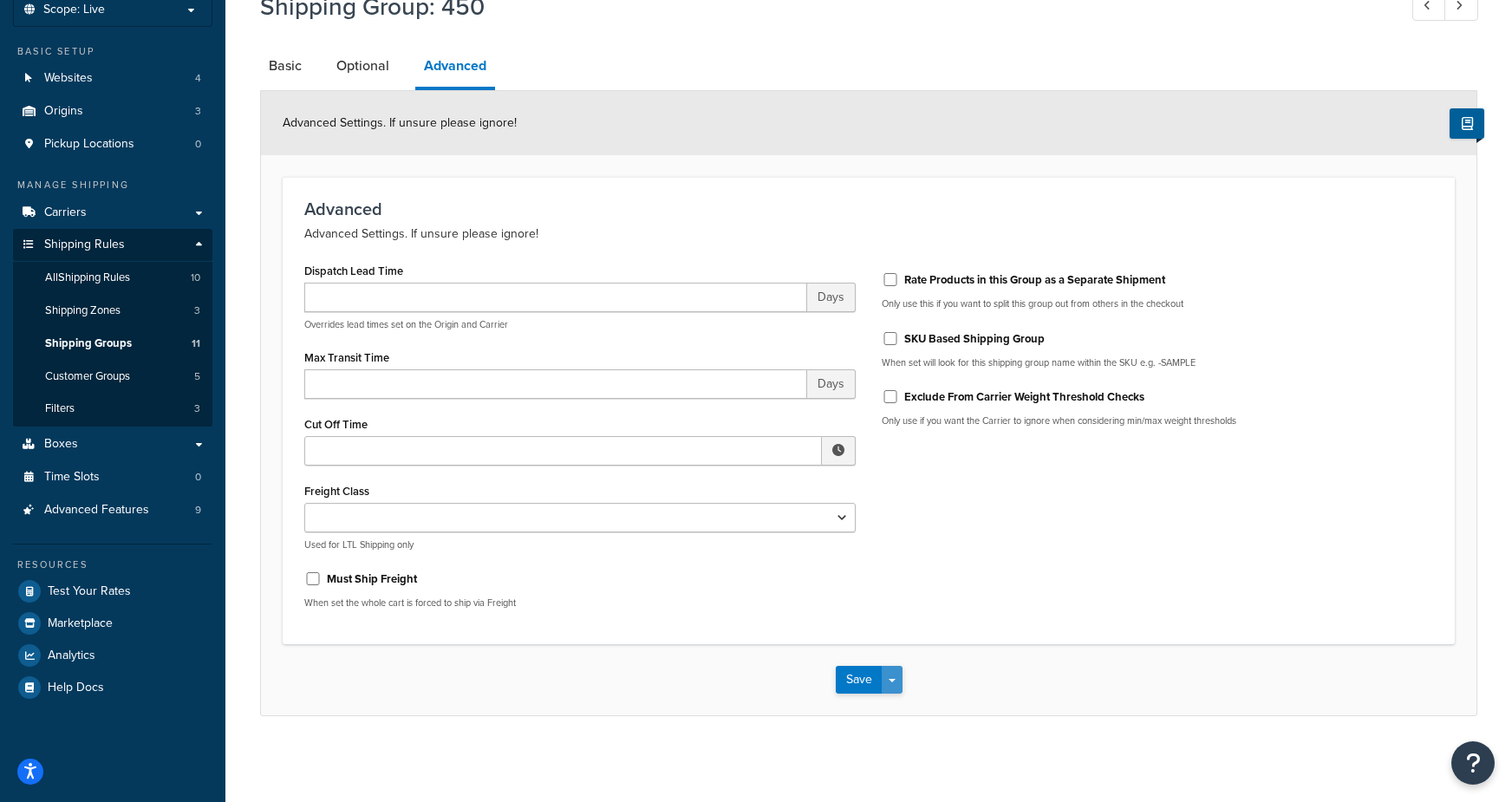
click at [894, 669] on button "Save Dropdown" at bounding box center [892, 680] width 21 height 28
click at [900, 709] on button "Save and Edit" at bounding box center [919, 711] width 167 height 37
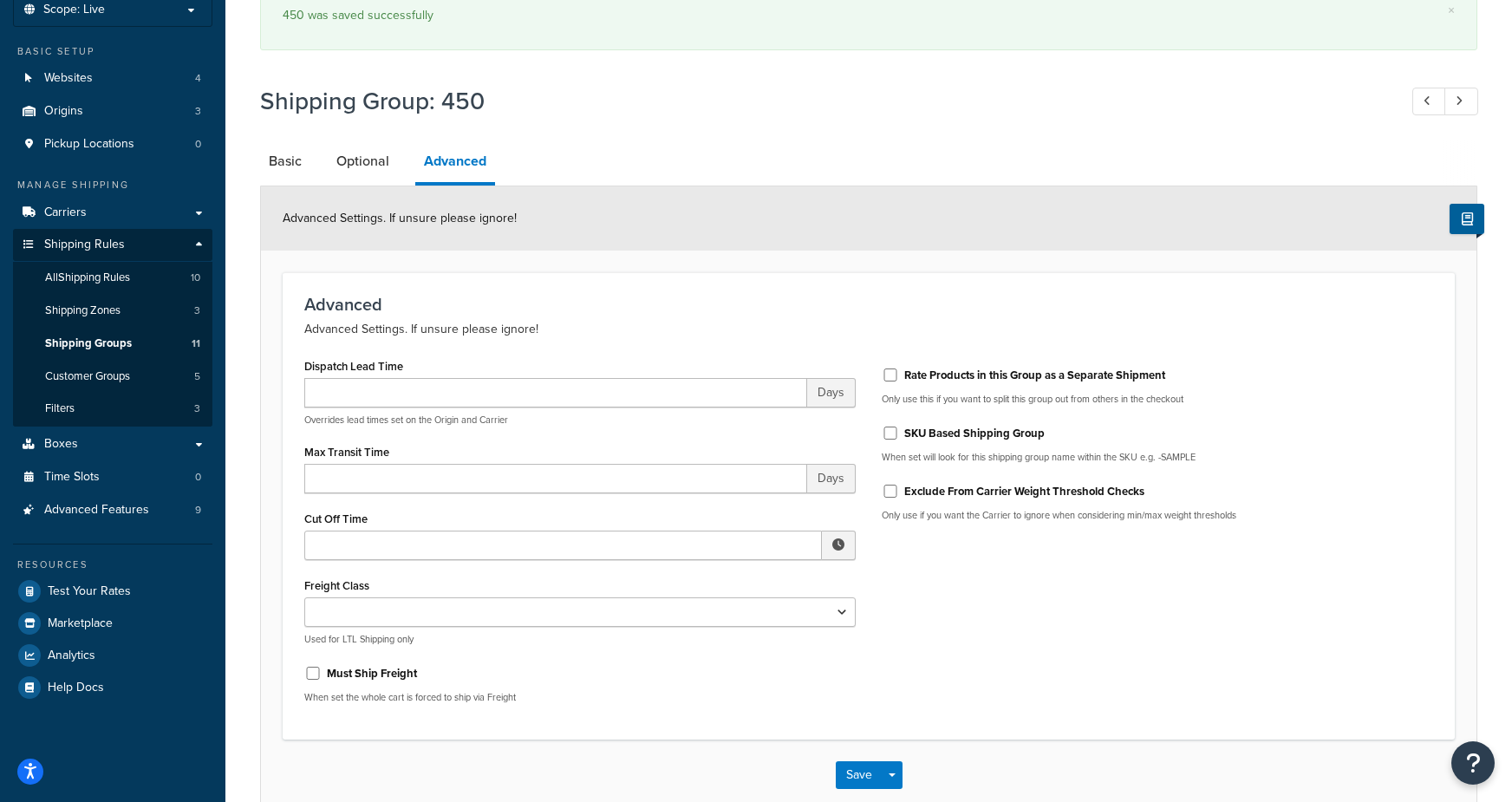
scroll to position [0, 0]
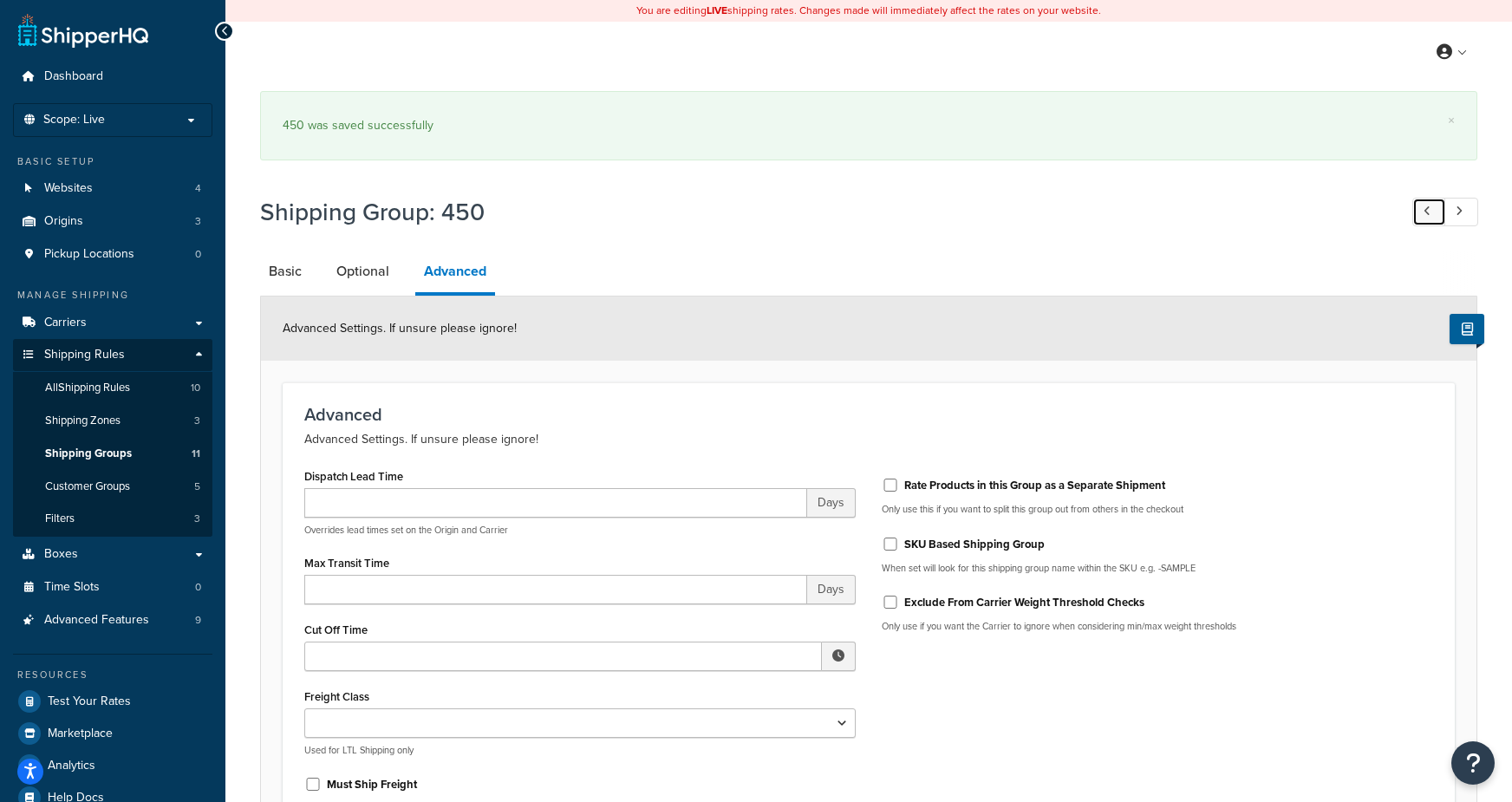
click at [1429, 211] on icon at bounding box center [1426, 211] width 7 height 11
click at [1429, 211] on icon at bounding box center [1426, 211] width 7 height 11
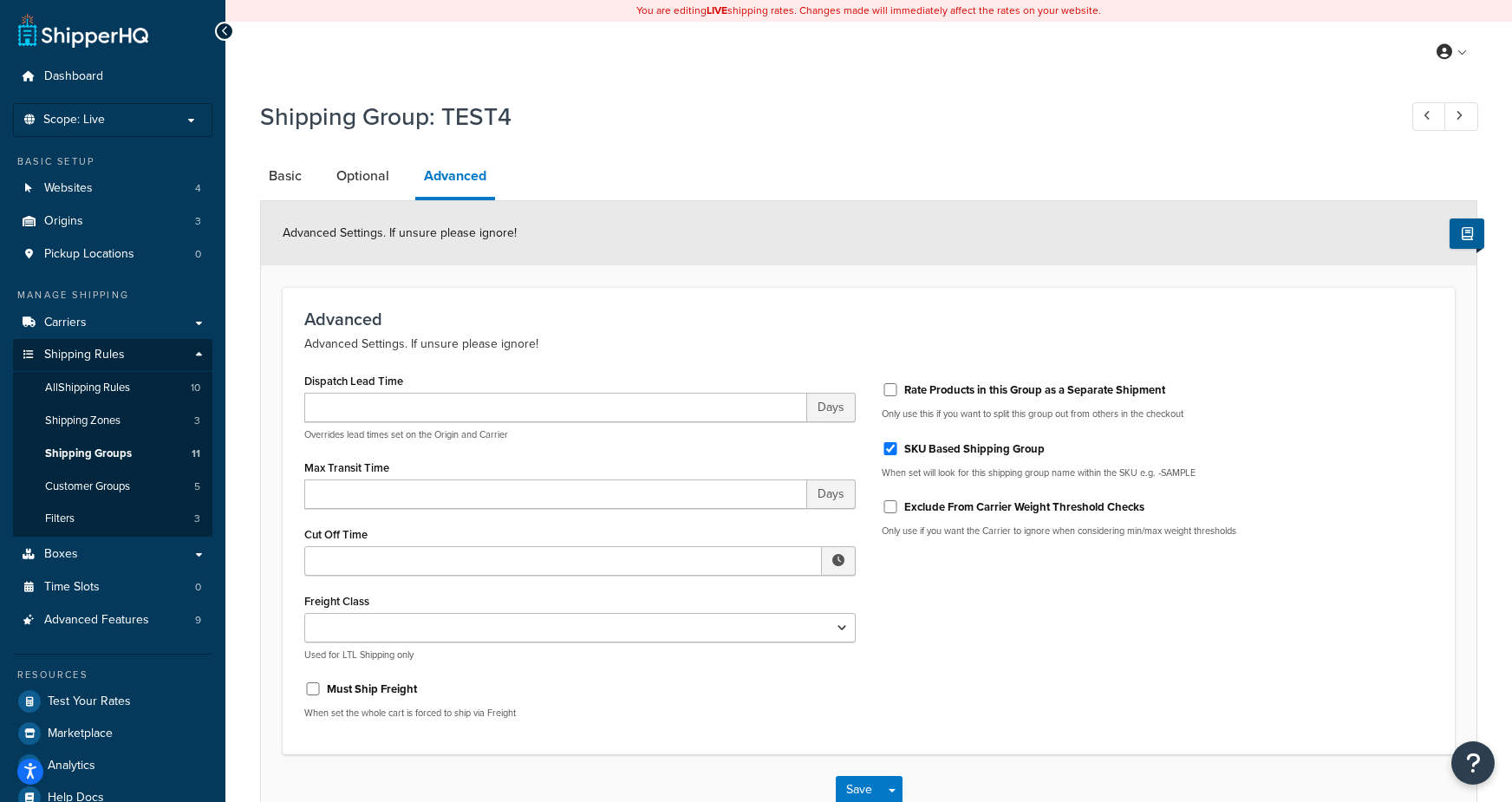
click at [976, 450] on label "SKU Based Shipping Group" at bounding box center [975, 448] width 141 height 16
click at [899, 450] on input "SKU Based Shipping Group" at bounding box center [890, 448] width 17 height 13
checkbox input "false"
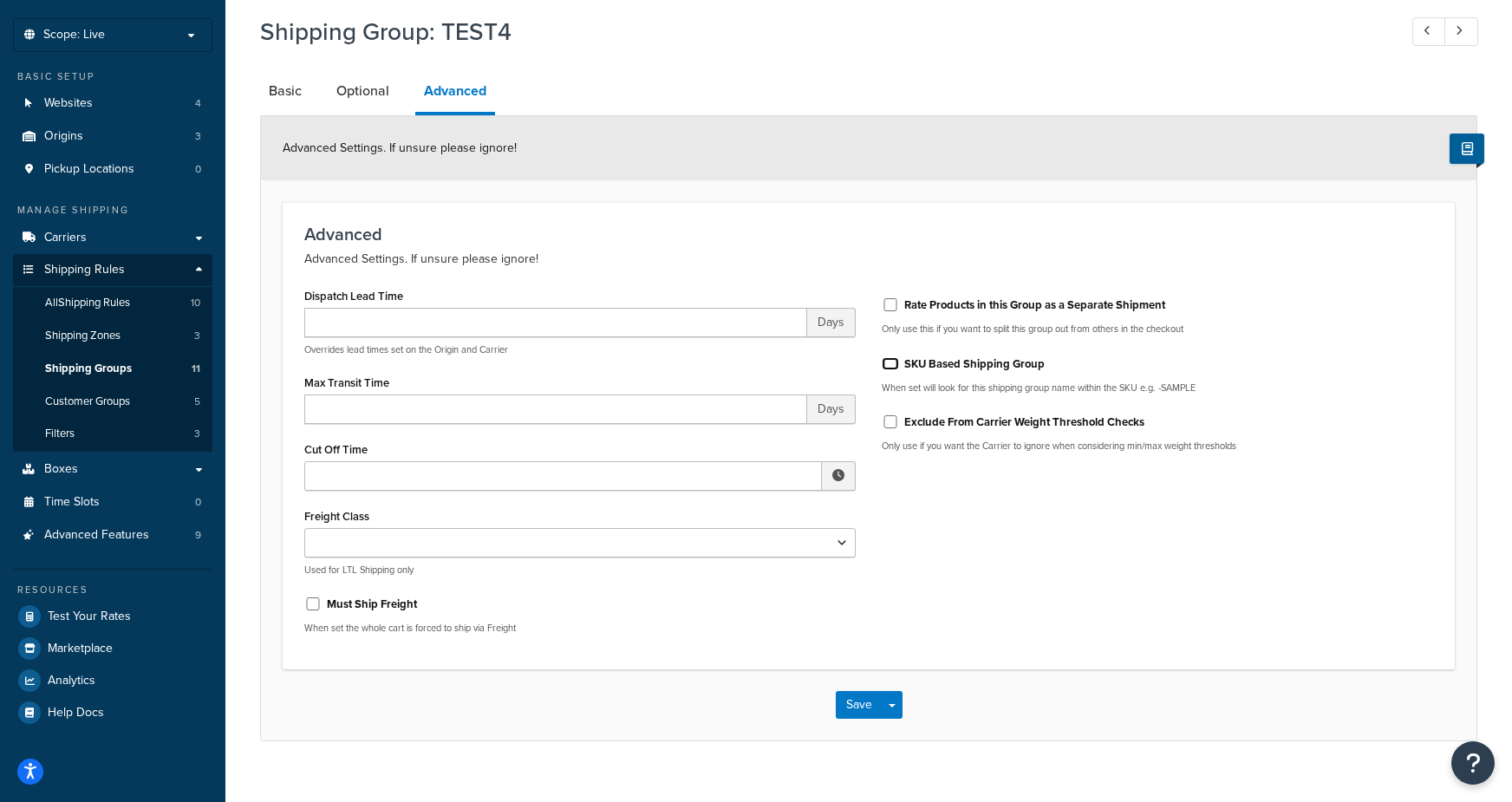
scroll to position [110, 0]
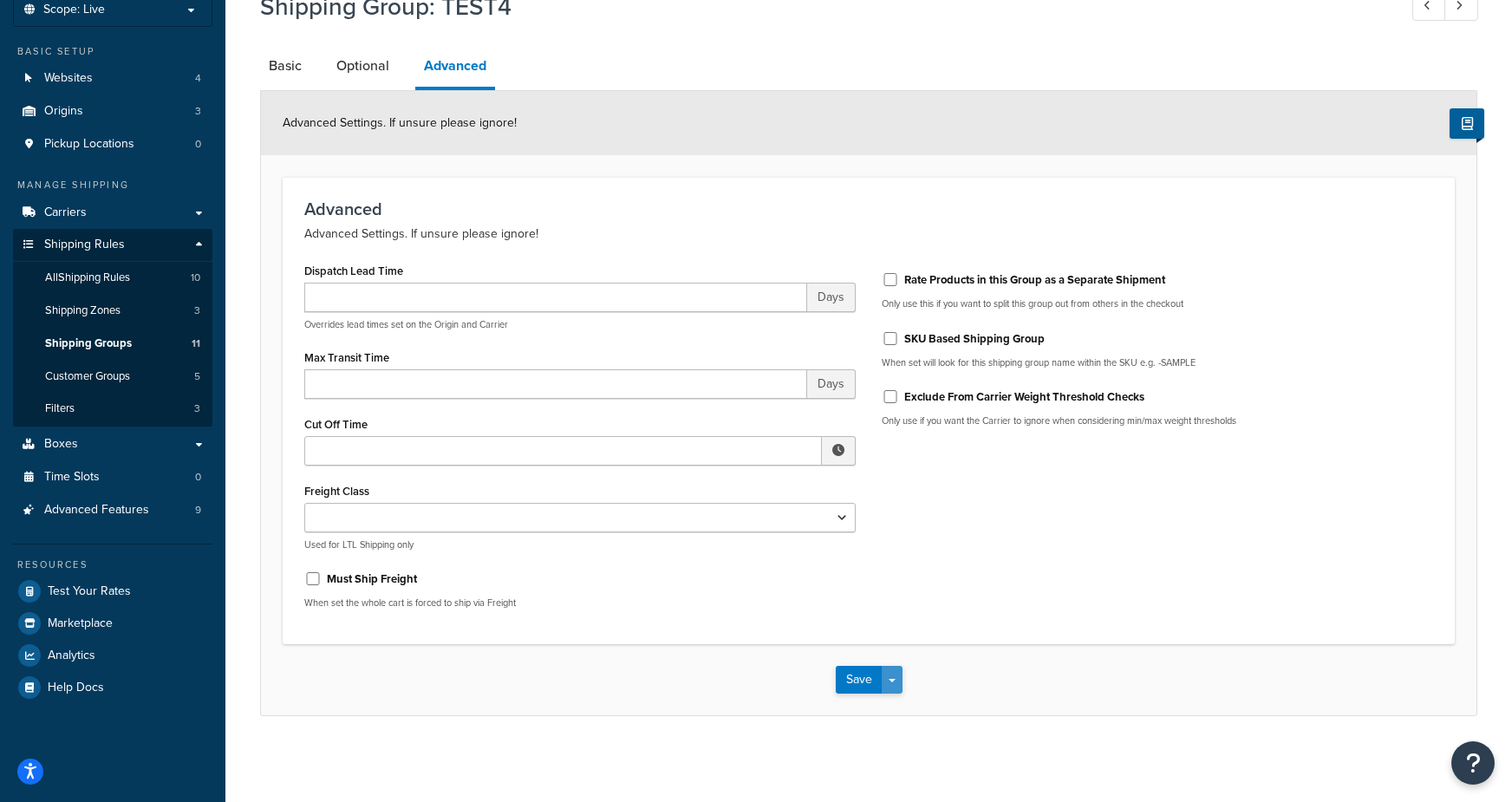
click at [893, 686] on button "Save Dropdown" at bounding box center [892, 680] width 21 height 28
drag, startPoint x: 894, startPoint y: 712, endPoint x: 914, endPoint y: 680, distance: 37.7
click at [894, 711] on button "Save and Edit" at bounding box center [919, 711] width 167 height 37
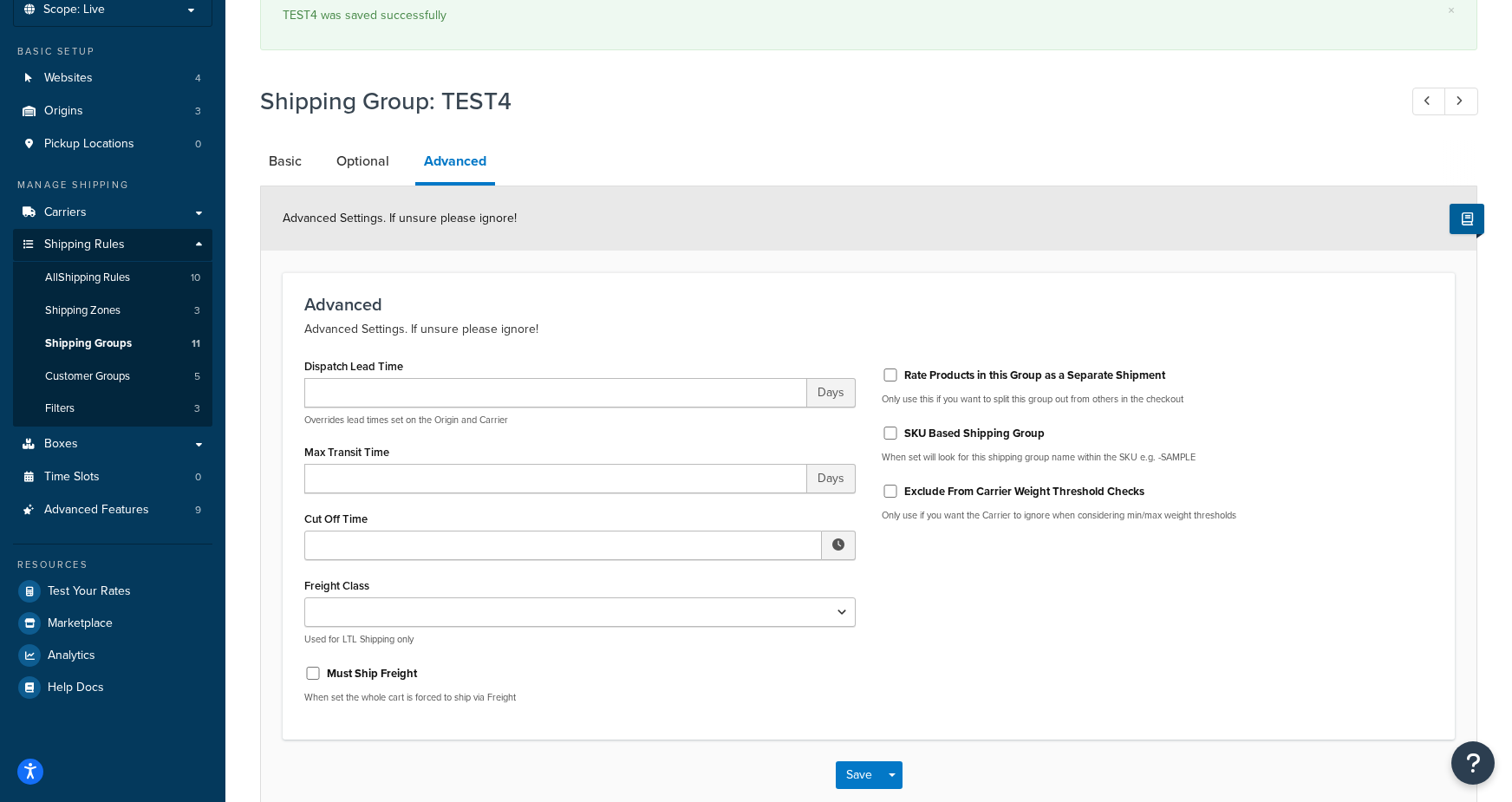
scroll to position [0, 0]
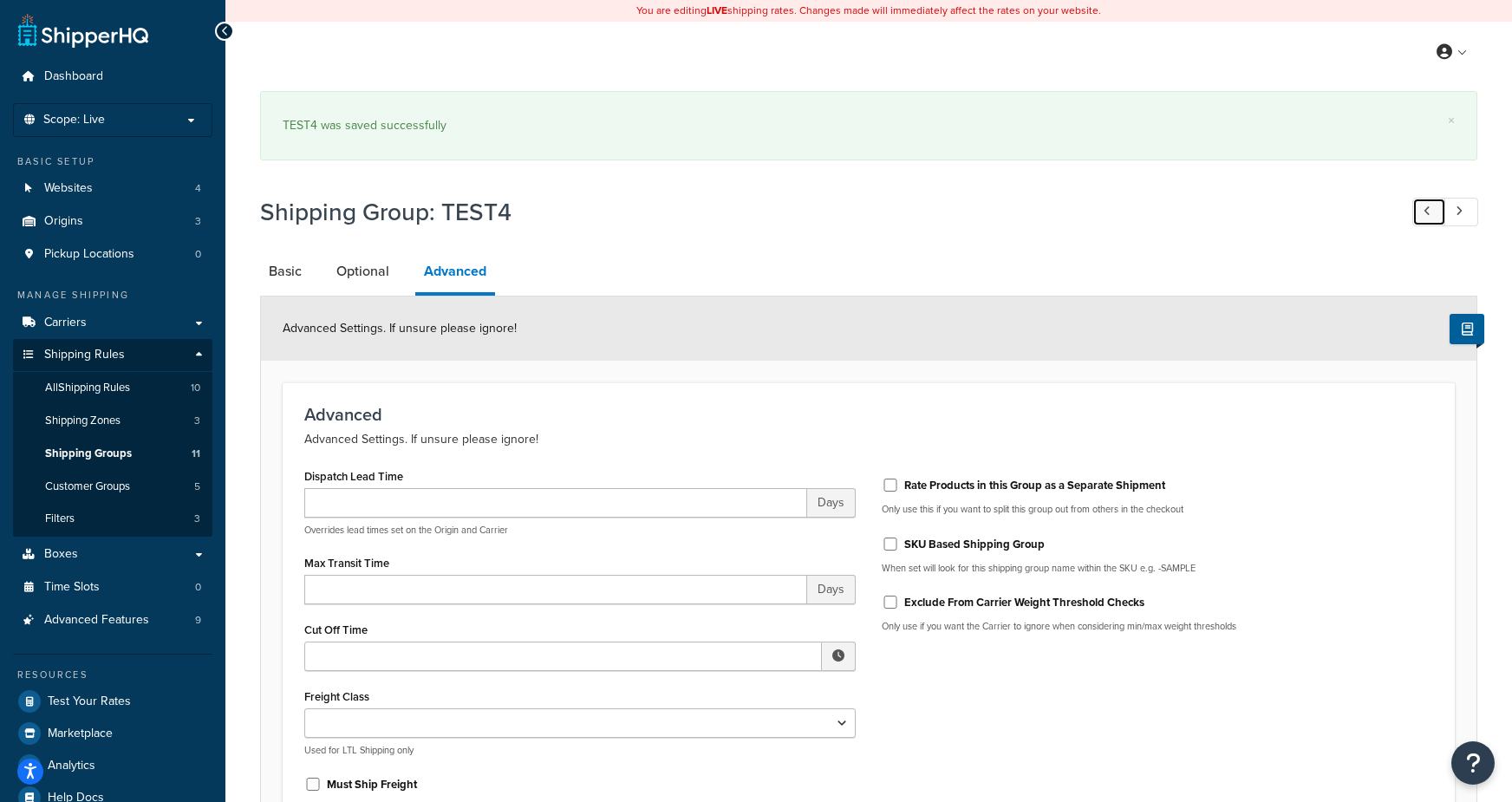
click at [1428, 212] on icon at bounding box center [1426, 211] width 7 height 11
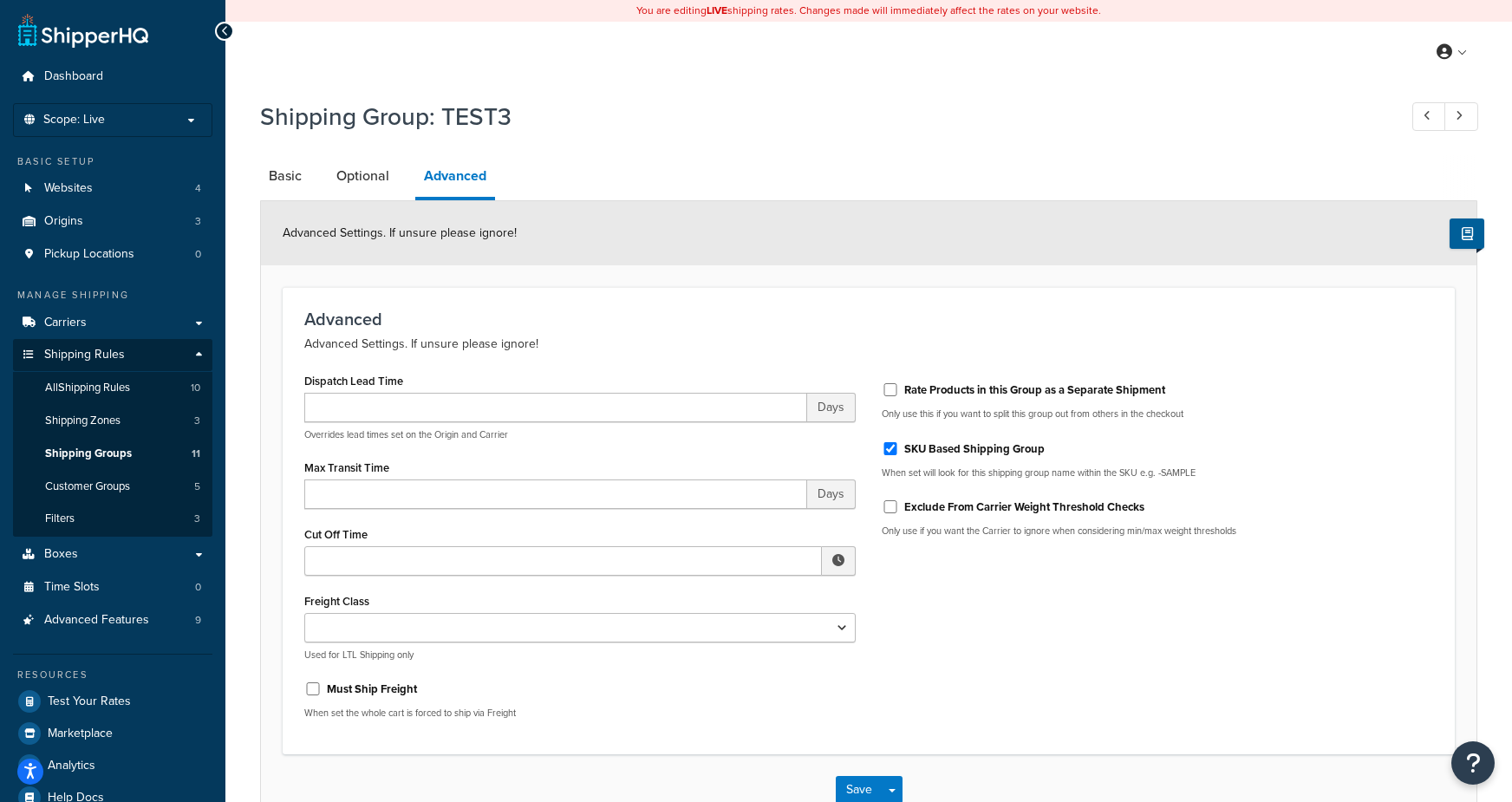
click at [938, 457] on label "SKU Based Shipping Group" at bounding box center [975, 448] width 141 height 16
click at [899, 455] on input "SKU Based Shipping Group" at bounding box center [890, 448] width 17 height 13
checkbox input "false"
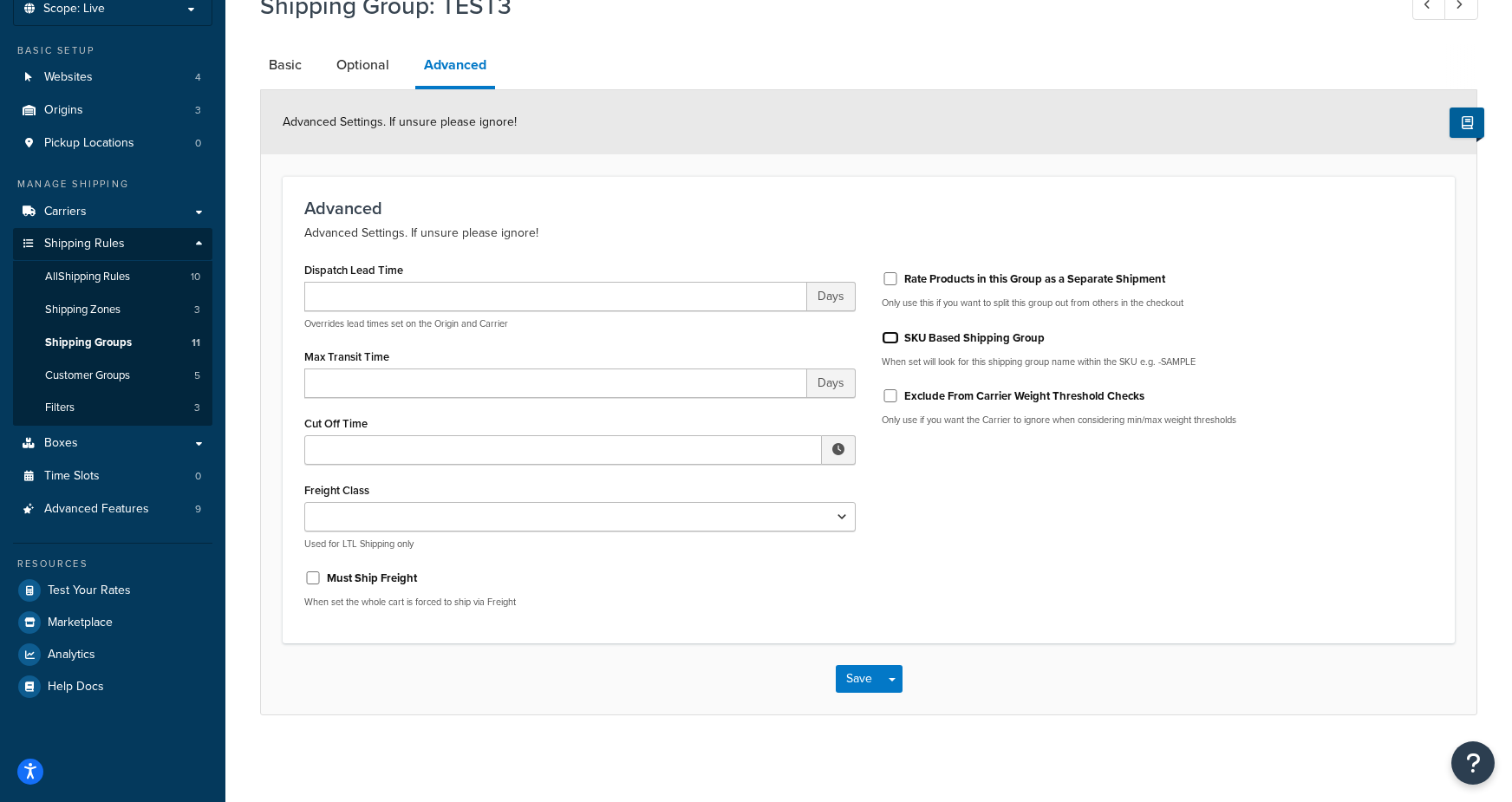
scroll to position [110, 0]
click at [890, 680] on span "button" at bounding box center [891, 681] width 7 height 4
drag, startPoint x: 884, startPoint y: 704, endPoint x: 954, endPoint y: 558, distance: 161.9
click at [882, 703] on button "Save and Edit" at bounding box center [919, 711] width 167 height 37
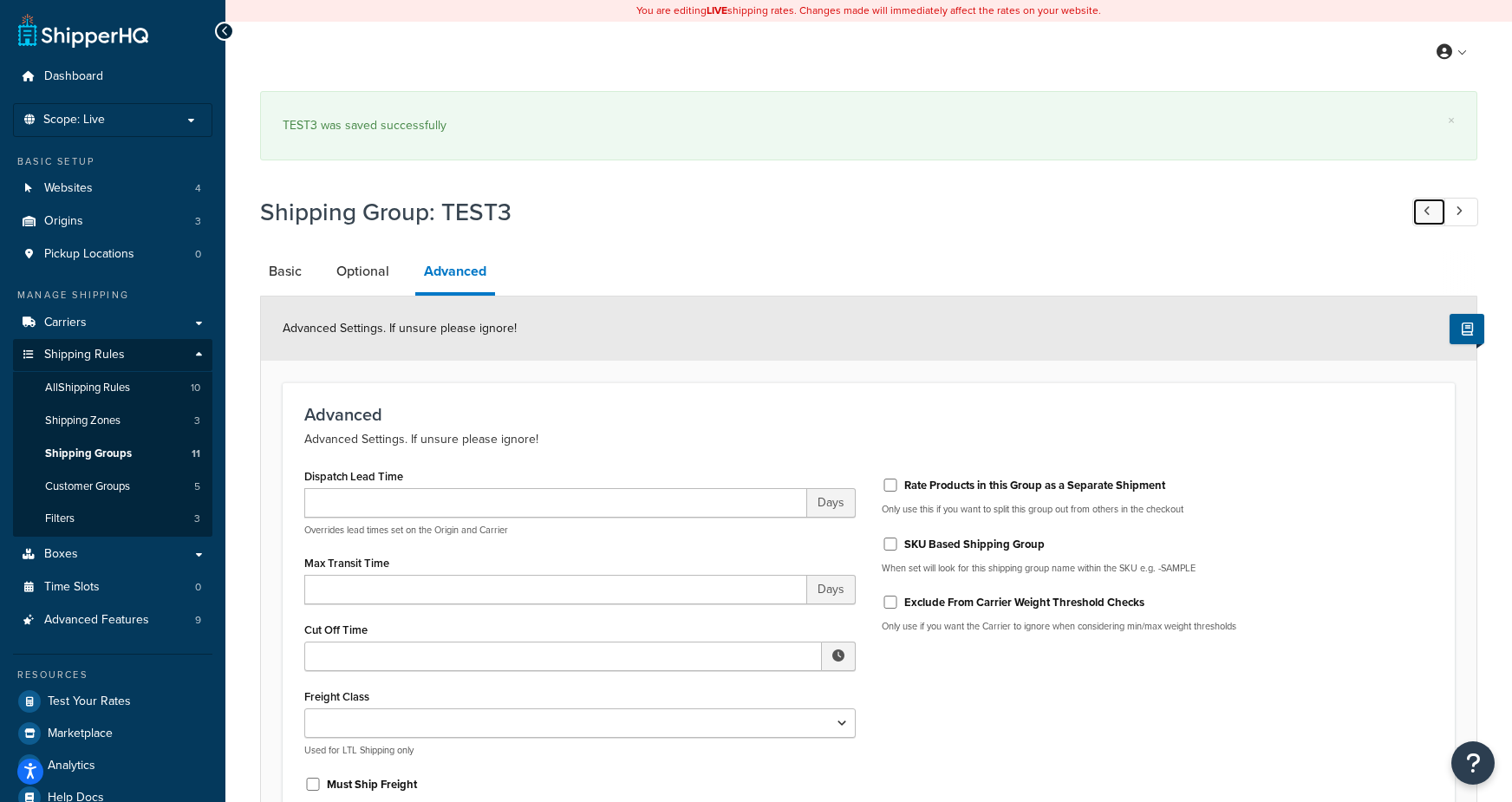
click at [1430, 206] on icon at bounding box center [1426, 211] width 7 height 11
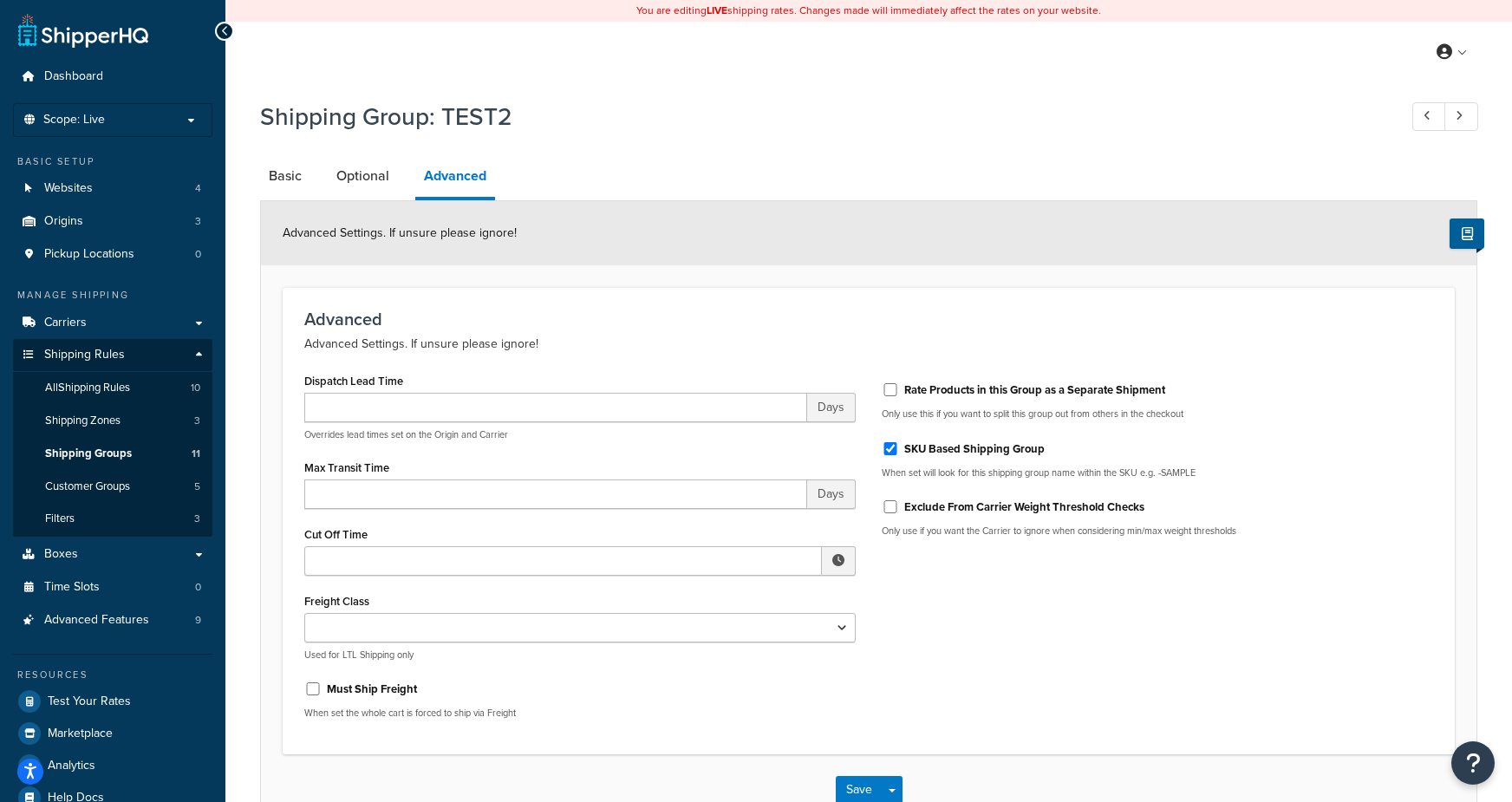
click at [947, 448] on label "SKU Based Shipping Group" at bounding box center [975, 448] width 141 height 16
click at [899, 448] on input "SKU Based Shipping Group" at bounding box center [890, 448] width 17 height 13
checkbox input "false"
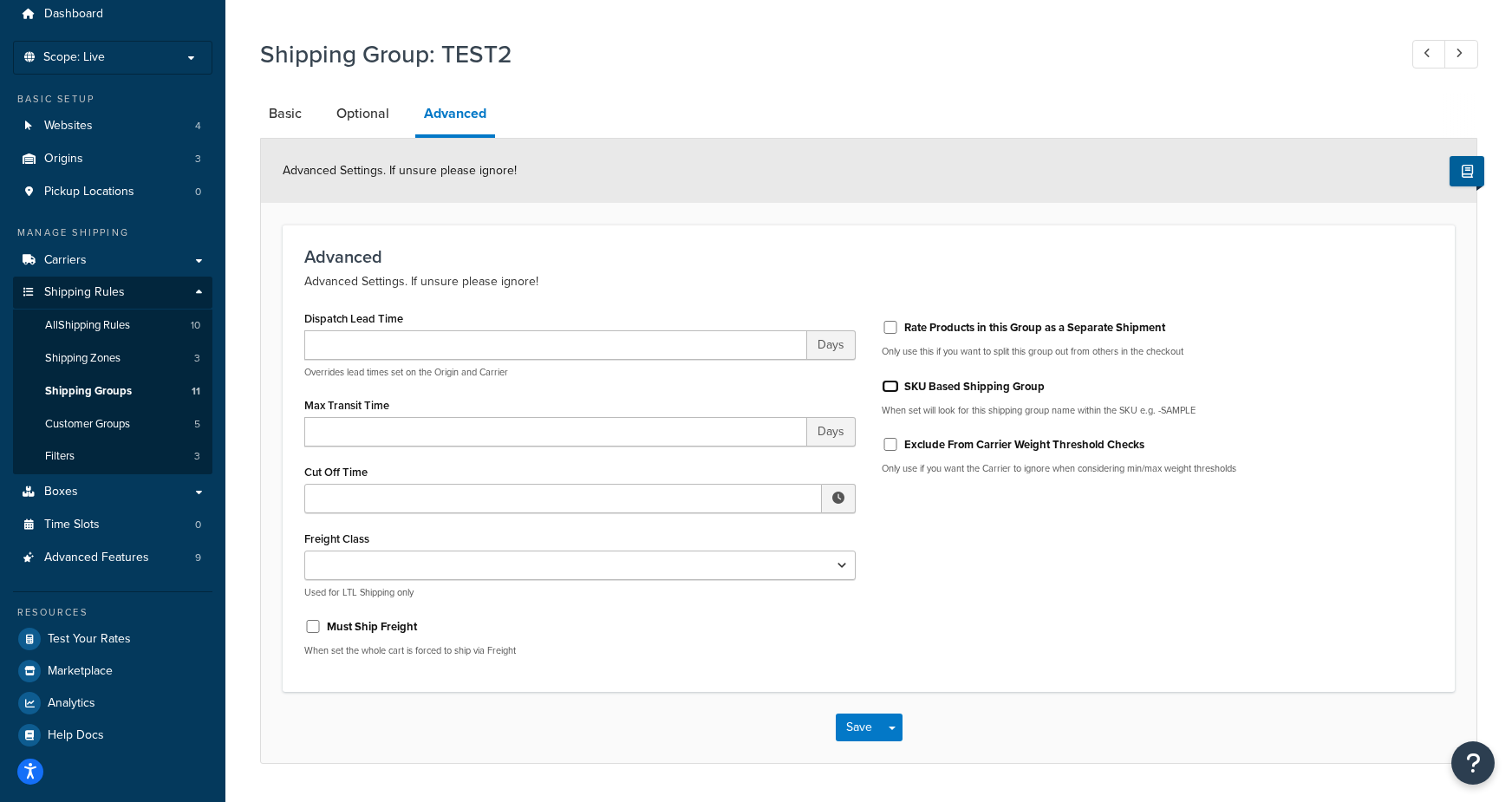
scroll to position [110, 0]
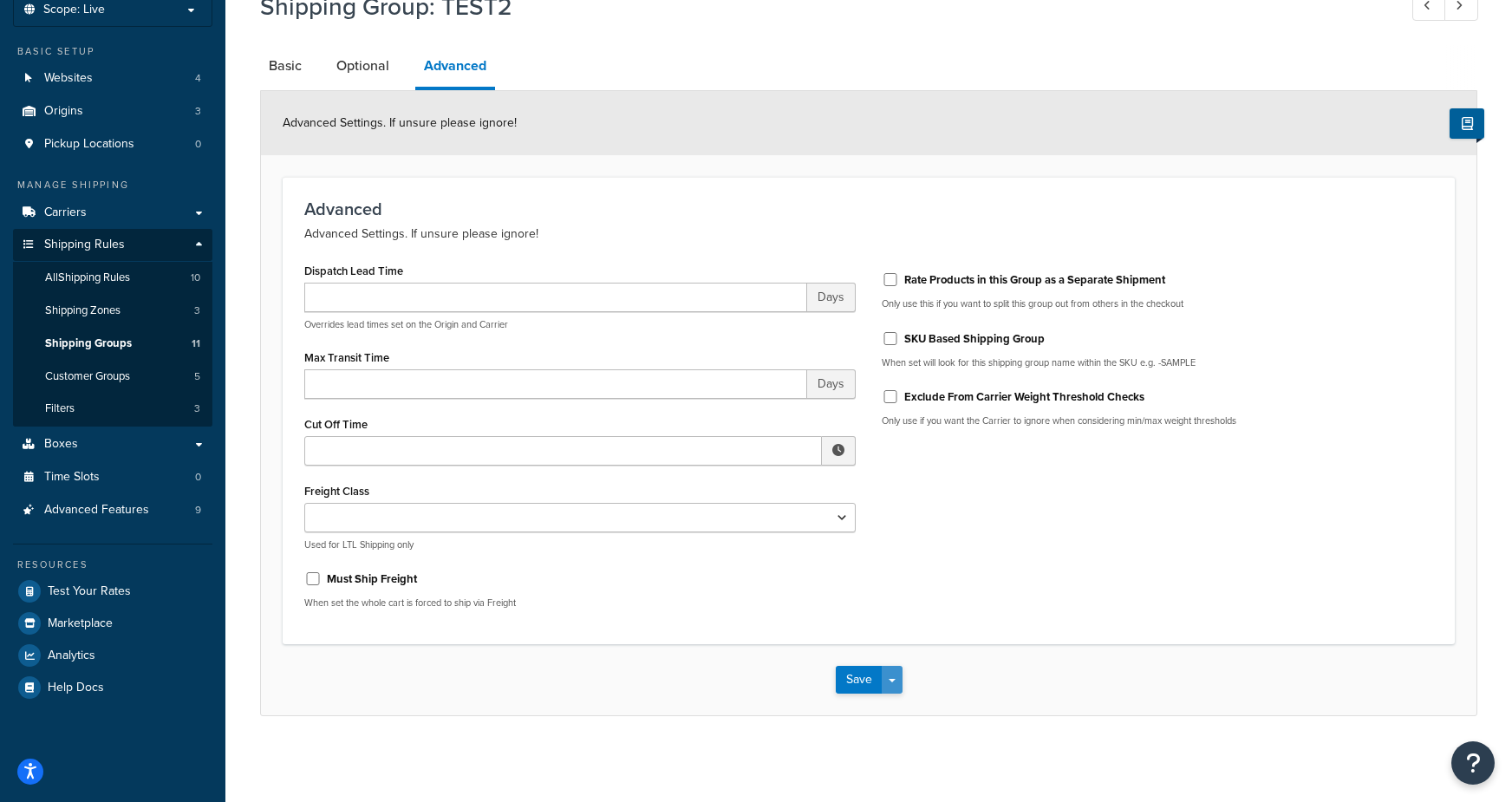
click at [898, 678] on button "Save Dropdown" at bounding box center [892, 680] width 21 height 28
click at [894, 710] on button "Save and Edit" at bounding box center [919, 711] width 167 height 37
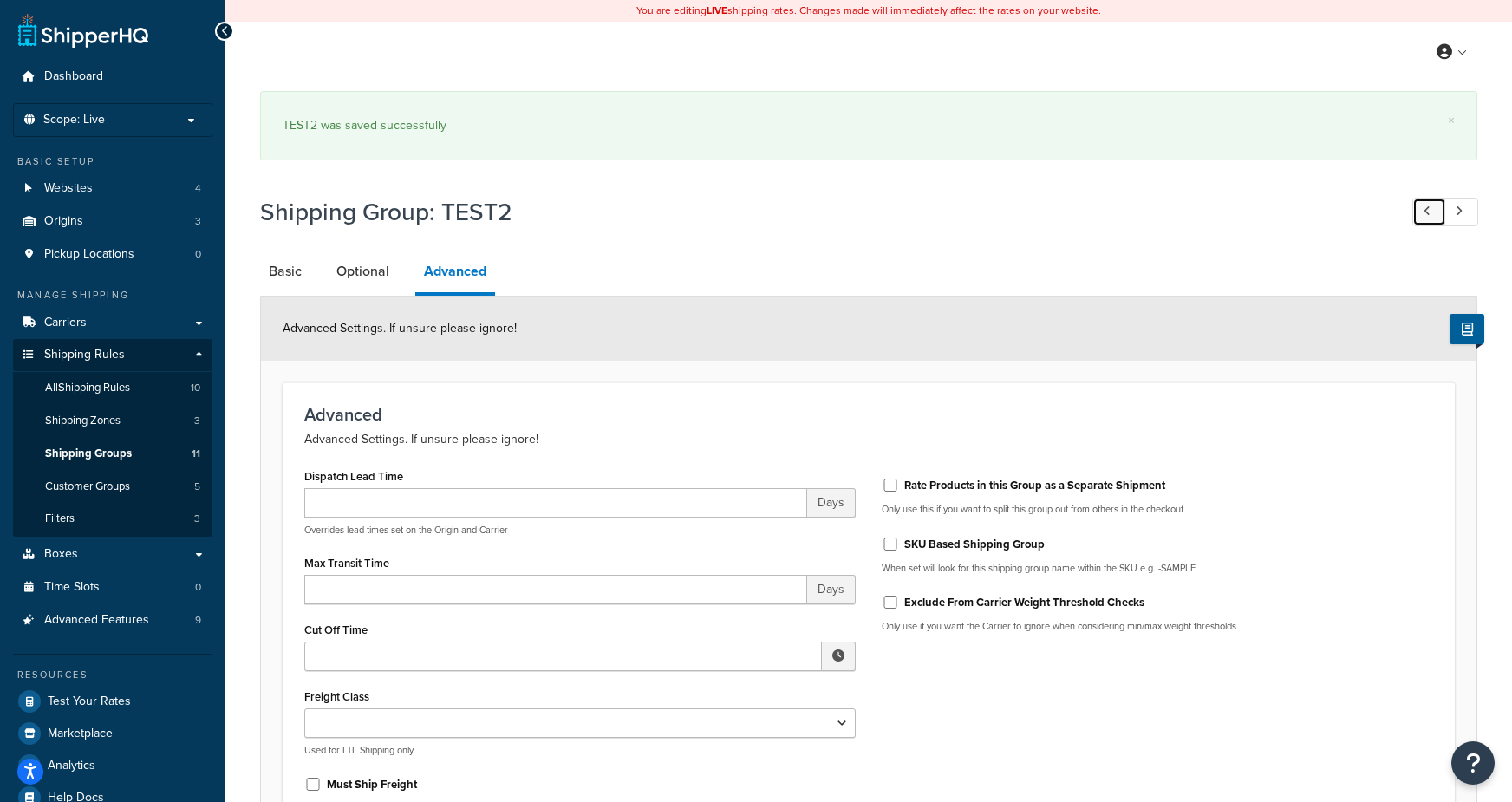
click at [1420, 213] on link at bounding box center [1429, 212] width 34 height 28
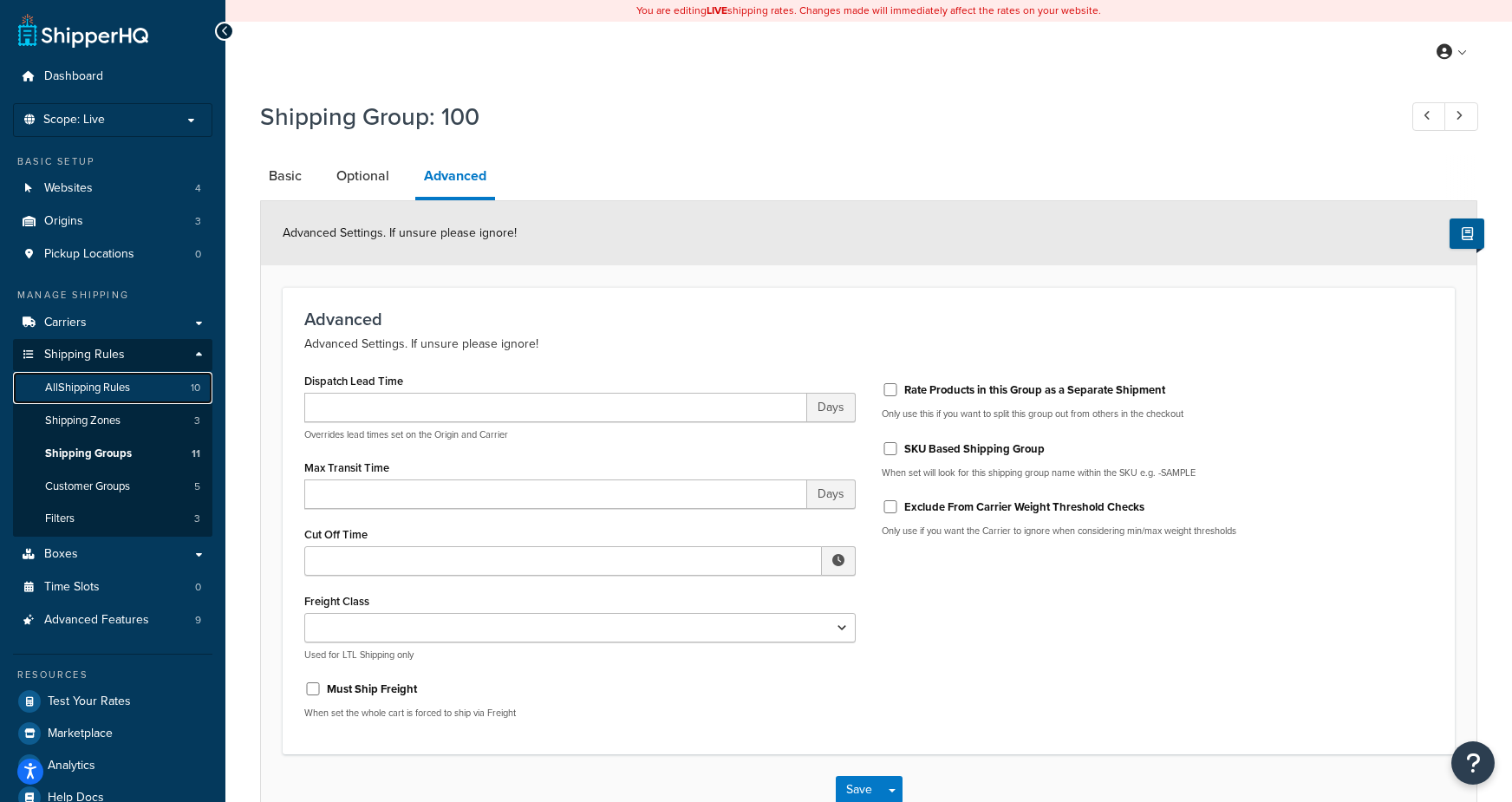
click at [152, 392] on link "All Shipping Rules 10" at bounding box center [113, 387] width 200 height 32
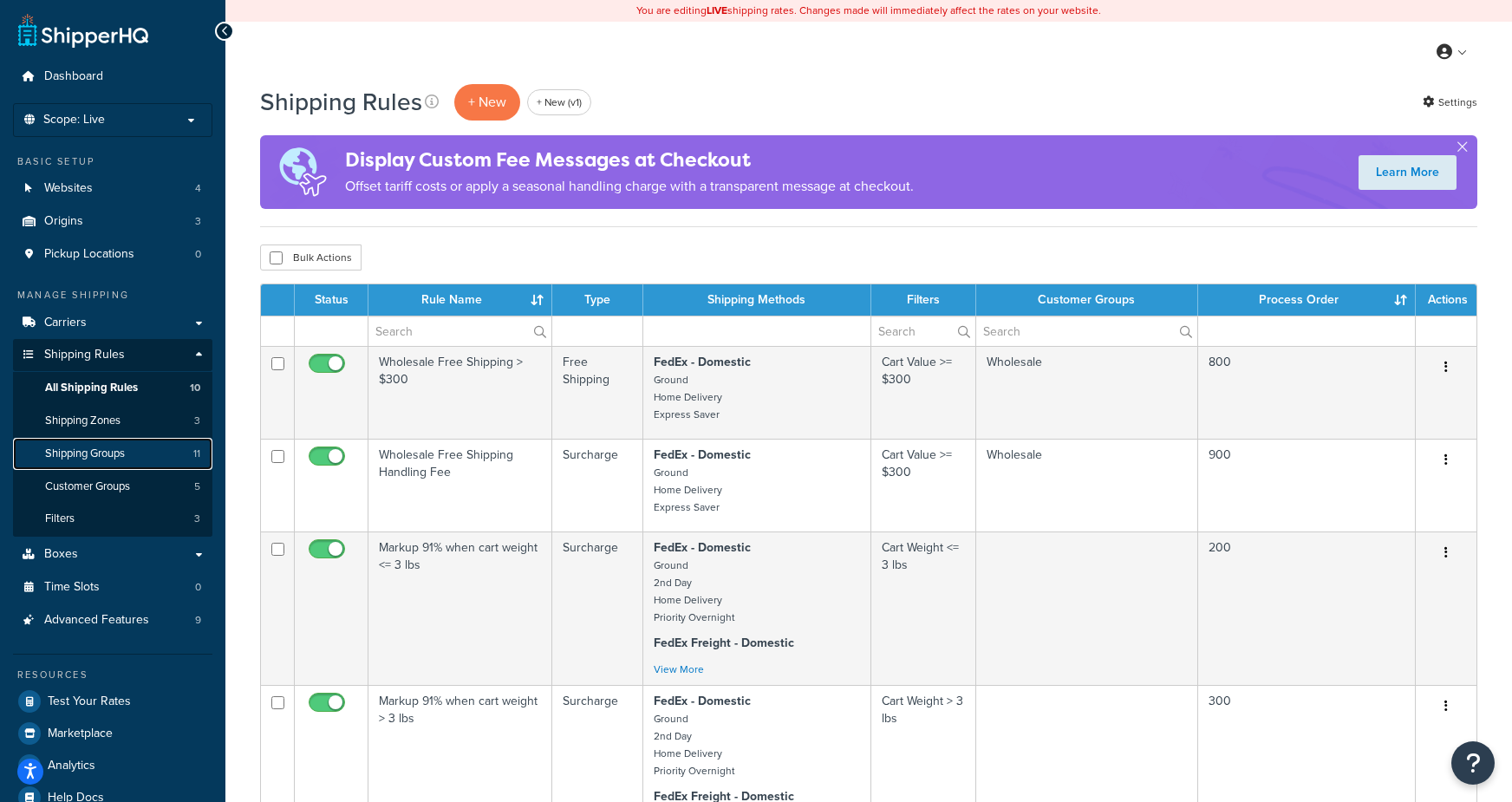
click at [114, 454] on span "Shipping Groups" at bounding box center [84, 454] width 80 height 15
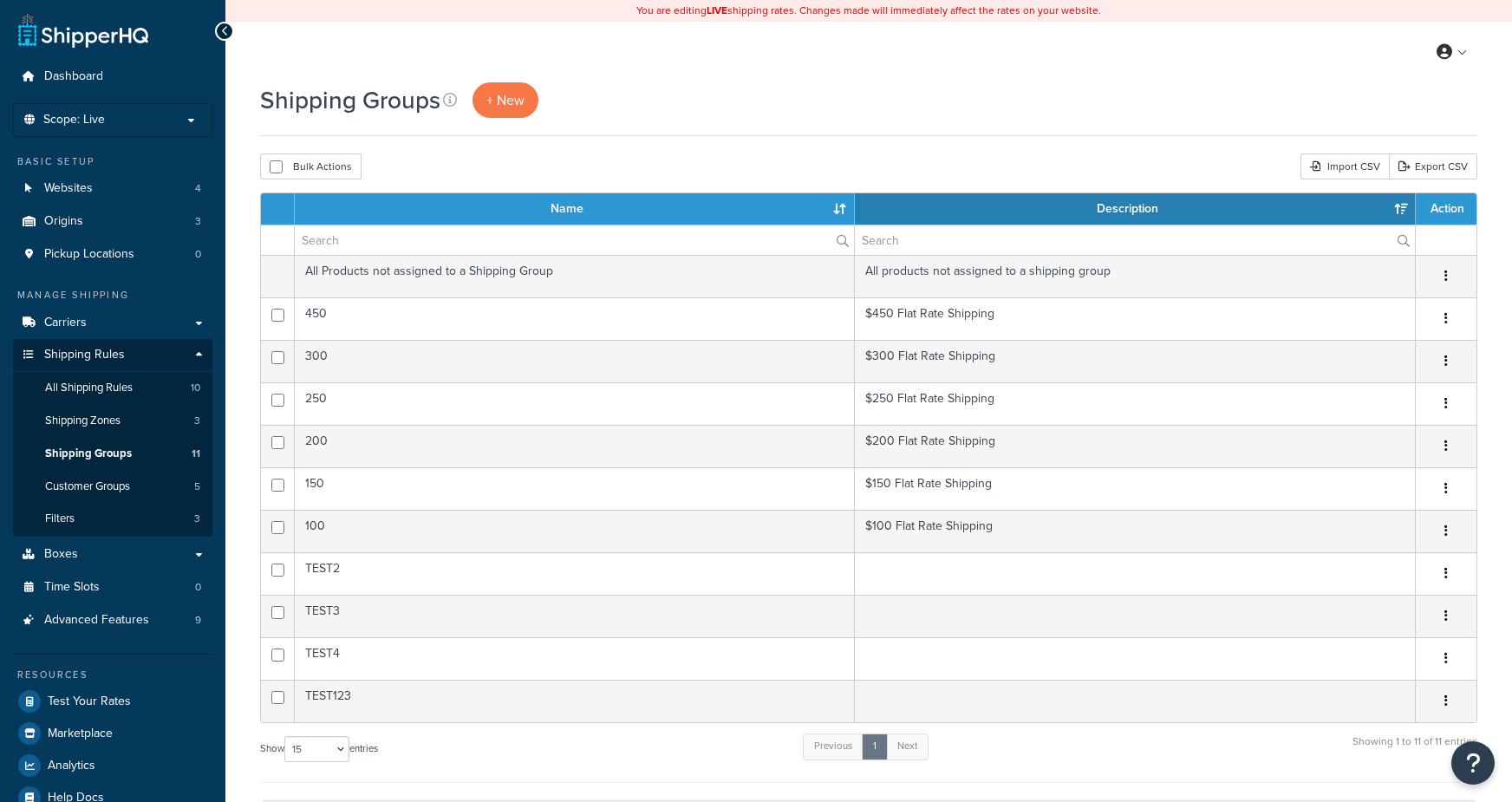
select select "15"
